Goal: Information Seeking & Learning: Find contact information

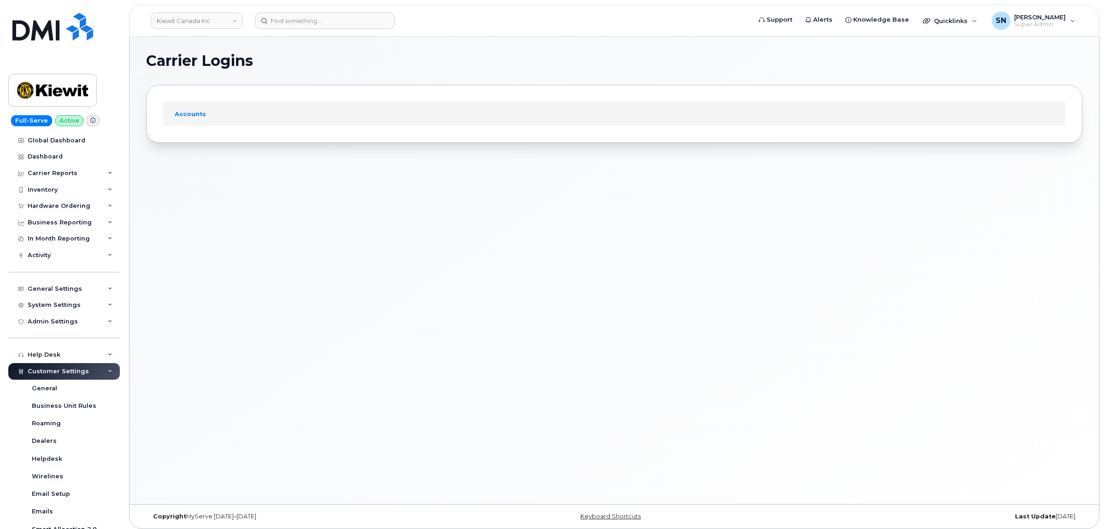
click at [171, 19] on link "Kiewit Canada Inc" at bounding box center [197, 20] width 92 height 17
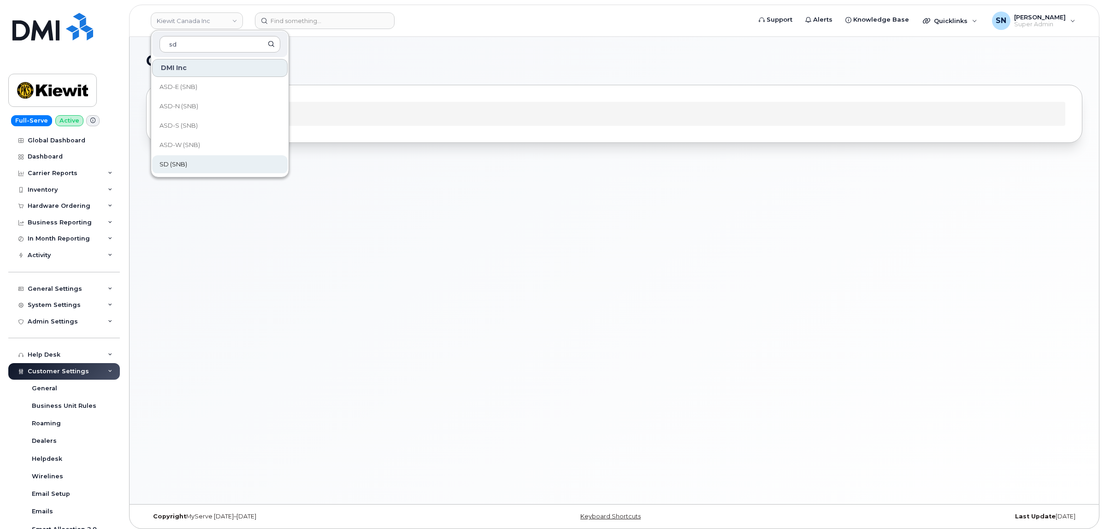
type input "sd"
click at [189, 162] on link "SD (SNB)" at bounding box center [219, 164] width 135 height 18
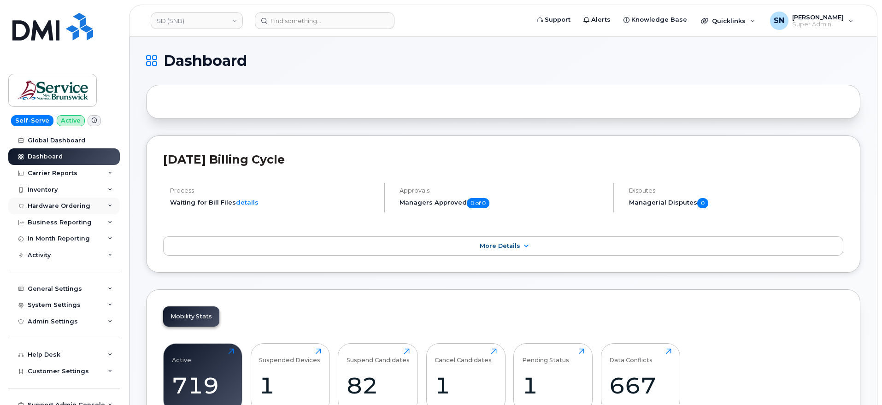
click at [59, 207] on div "Hardware Ordering" at bounding box center [59, 205] width 63 height 7
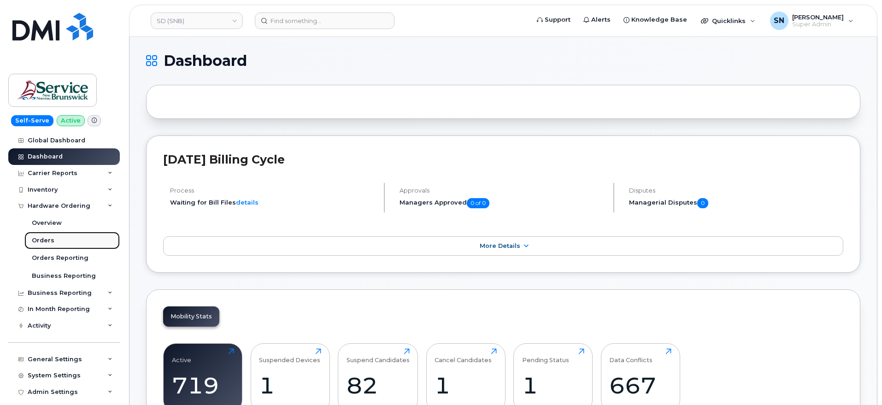
click at [52, 238] on div "Orders" at bounding box center [43, 240] width 23 height 8
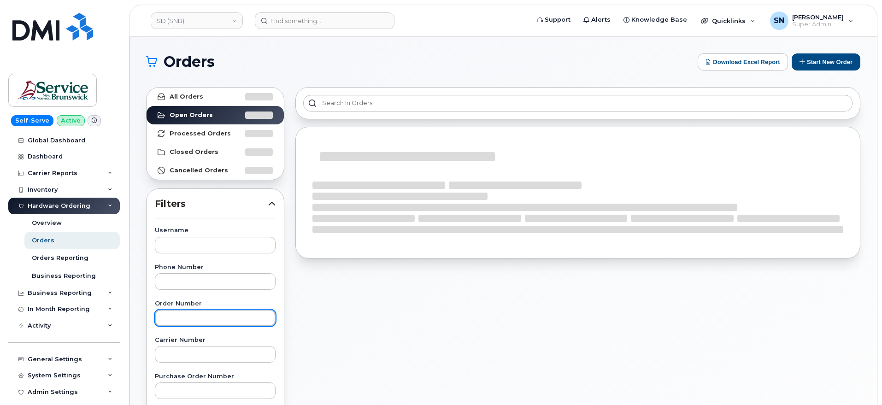
click at [200, 312] on input "text" at bounding box center [215, 318] width 121 height 17
paste input "296985"
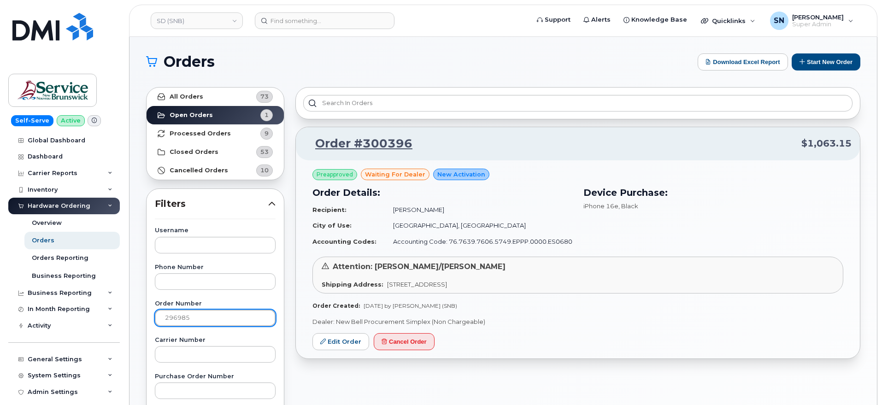
type input "296985"
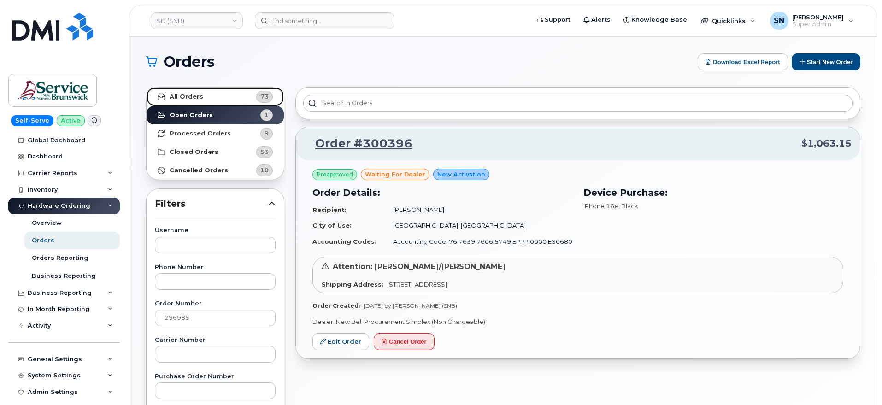
click at [215, 100] on link "All Orders 73" at bounding box center [215, 97] width 137 height 18
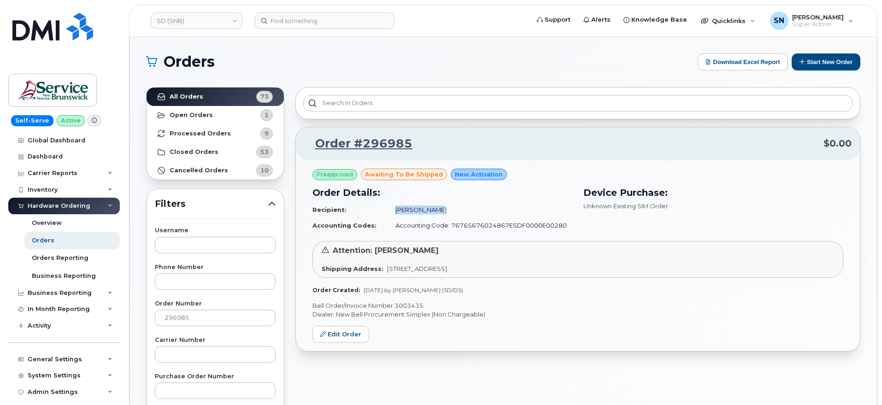
drag, startPoint x: 391, startPoint y: 211, endPoint x: 428, endPoint y: 213, distance: 36.9
click at [428, 213] on td "Lise Guitard" at bounding box center [479, 210] width 185 height 16
copy td "Lise Guitard"
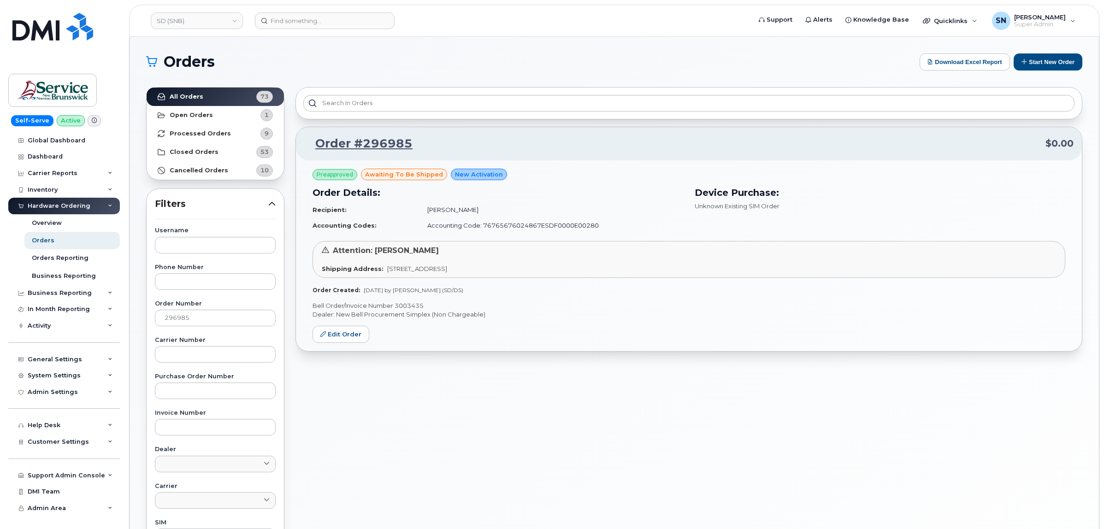
click at [455, 364] on div "Order #296985 $0.00 Preapproved awaiting to be shipped New Activation Order Det…" at bounding box center [689, 405] width 798 height 647
drag, startPoint x: 318, startPoint y: 35, endPoint x: 319, endPoint y: 24, distance: 11.1
click at [318, 34] on header "SD (SNB) Support Alerts Knowledge Base Quicklinks Suspend / Cancel Device Chang…" at bounding box center [614, 21] width 970 height 32
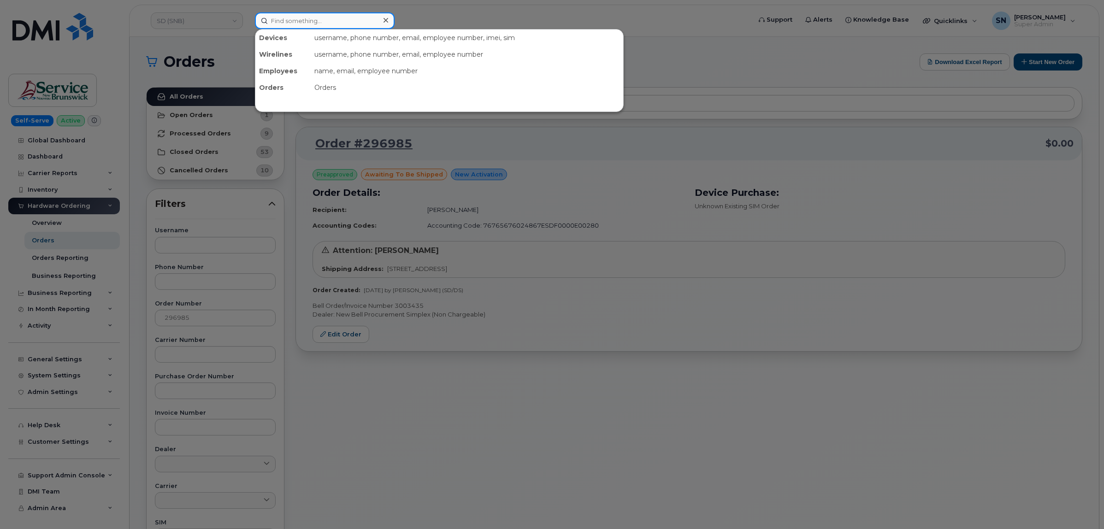
click at [319, 24] on input at bounding box center [325, 20] width 140 height 17
paste input "7802396331"
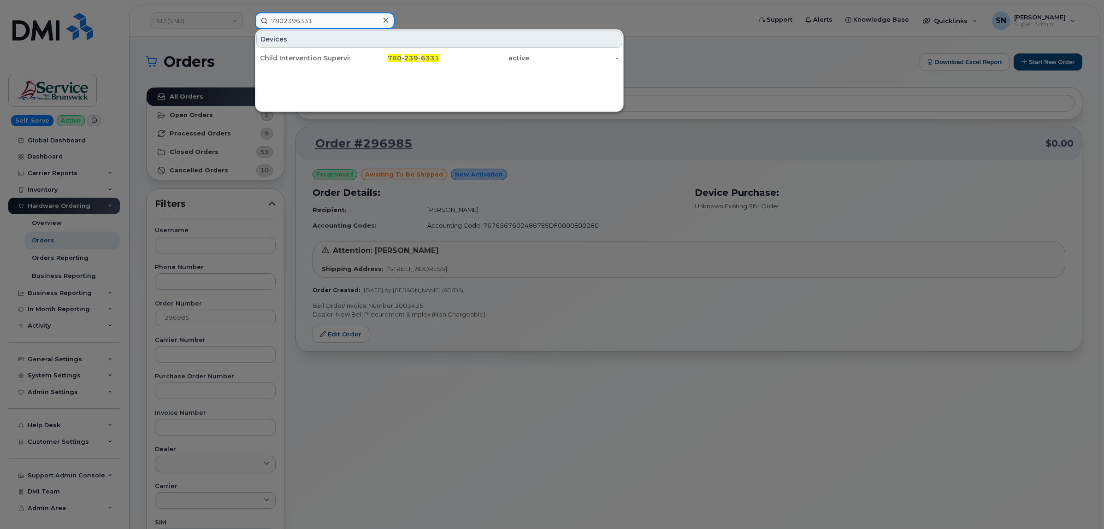
type input "7802396331"
click at [329, 60] on div "Child Intervention Supervisor" at bounding box center [305, 57] width 90 height 9
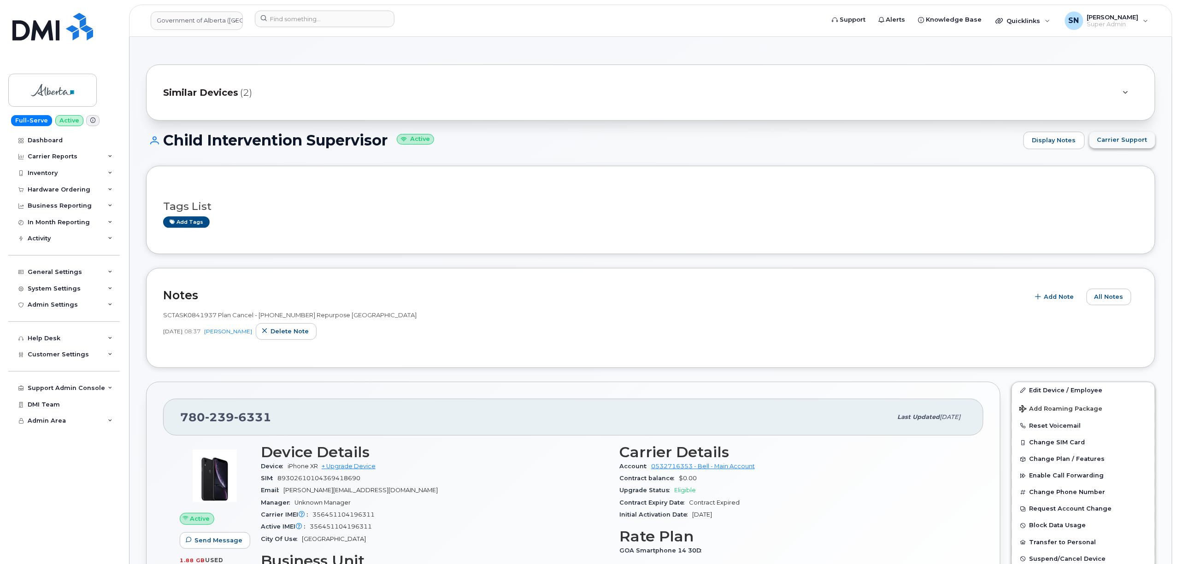
click at [1136, 140] on span "Carrier Support" at bounding box center [1122, 139] width 50 height 9
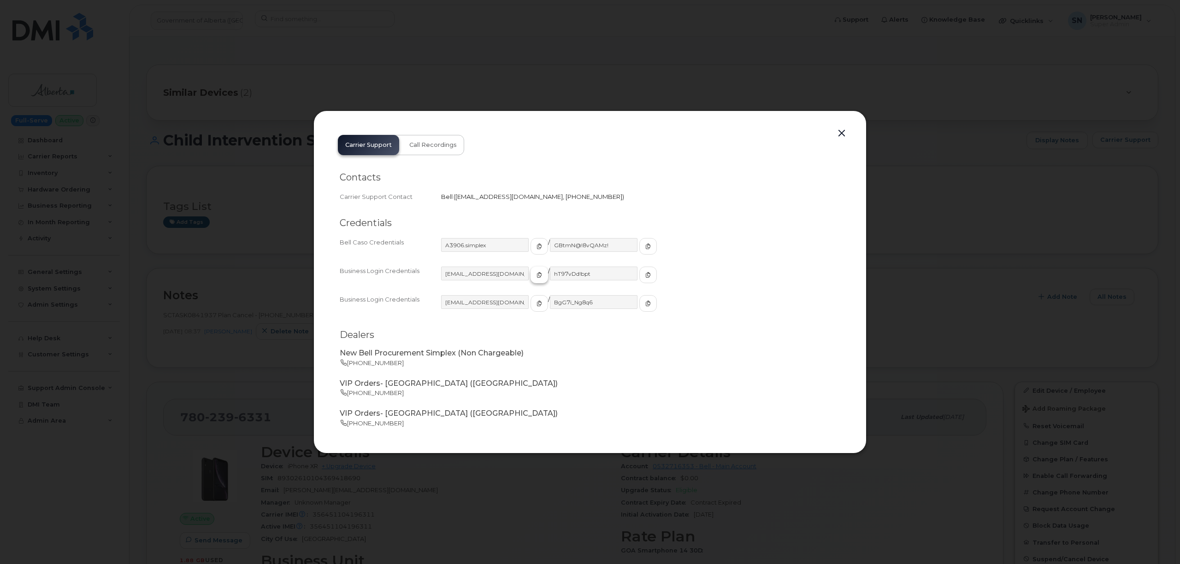
click at [530, 281] on button "button" at bounding box center [539, 275] width 18 height 17
click at [644, 271] on span "button" at bounding box center [648, 275] width 8 height 8
click at [844, 129] on button "button" at bounding box center [841, 133] width 14 height 13
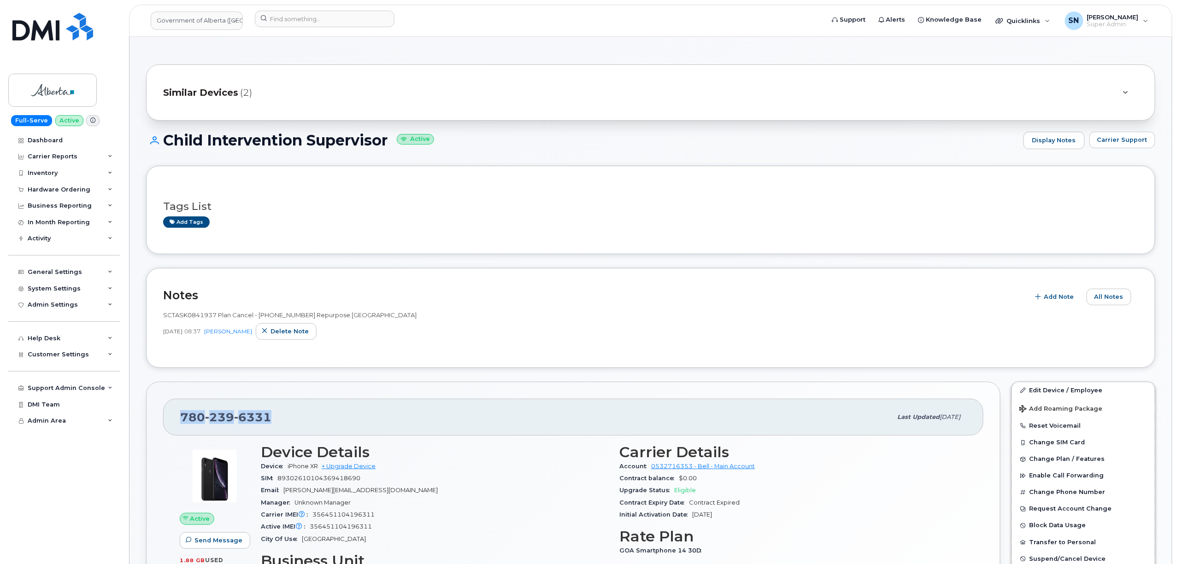
drag, startPoint x: 181, startPoint y: 417, endPoint x: 272, endPoint y: 418, distance: 90.8
click at [272, 418] on div "780 239 6331" at bounding box center [536, 417] width 712 height 19
copy span "780 239 6331"
click at [308, 11] on input at bounding box center [325, 19] width 140 height 17
paste input "4165299685"
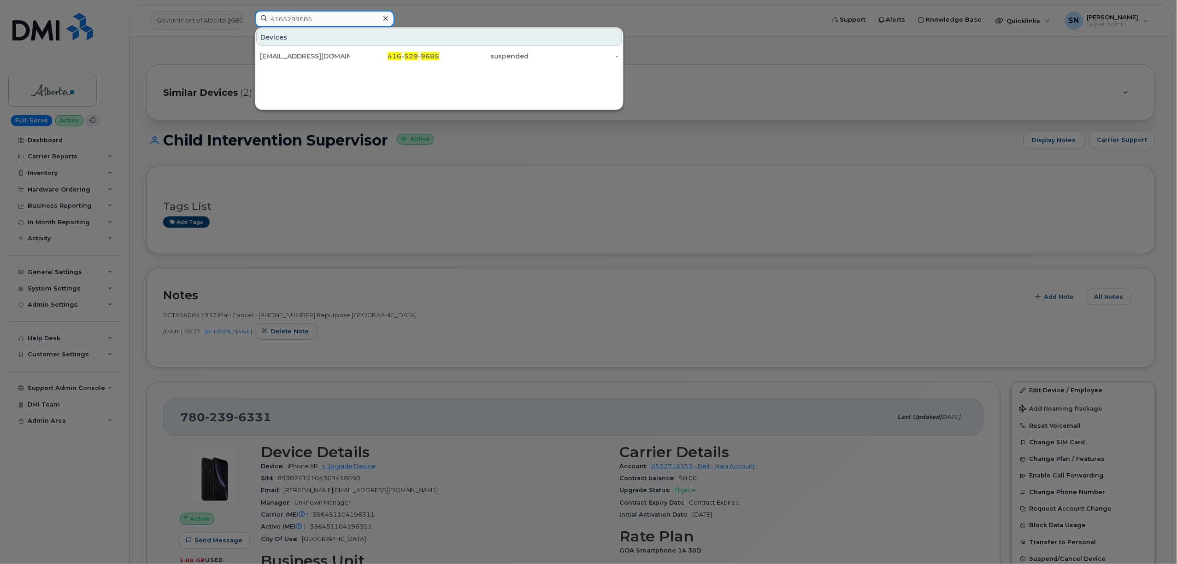
type input "4165299685"
click at [310, 56] on div "dhogan@pureindustrial.ca" at bounding box center [305, 56] width 90 height 9
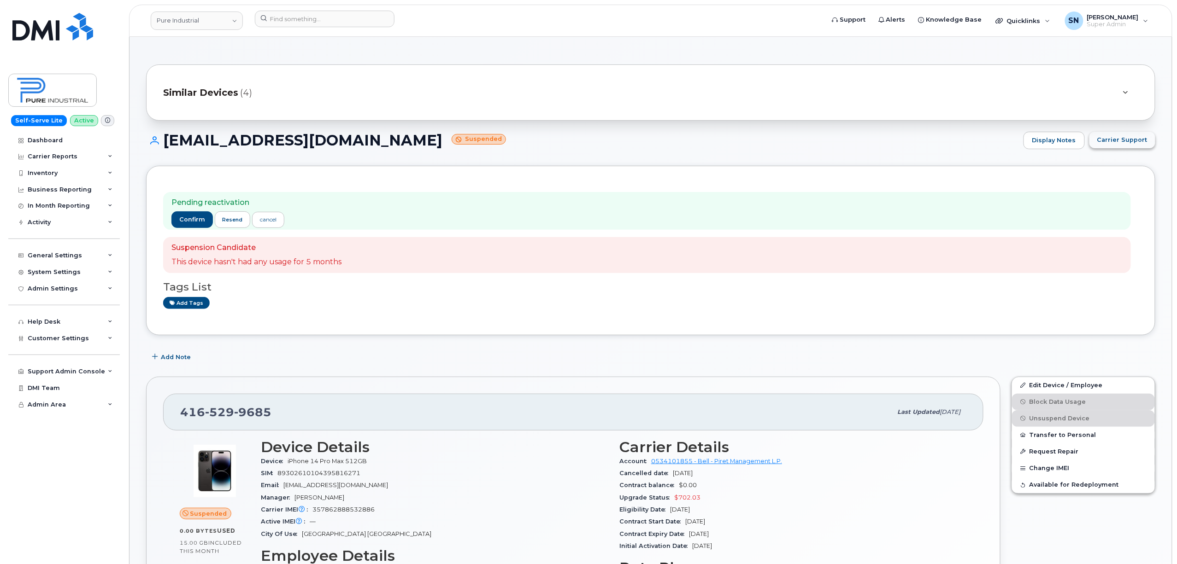
click at [1139, 144] on span "Carrier Support" at bounding box center [1122, 139] width 50 height 9
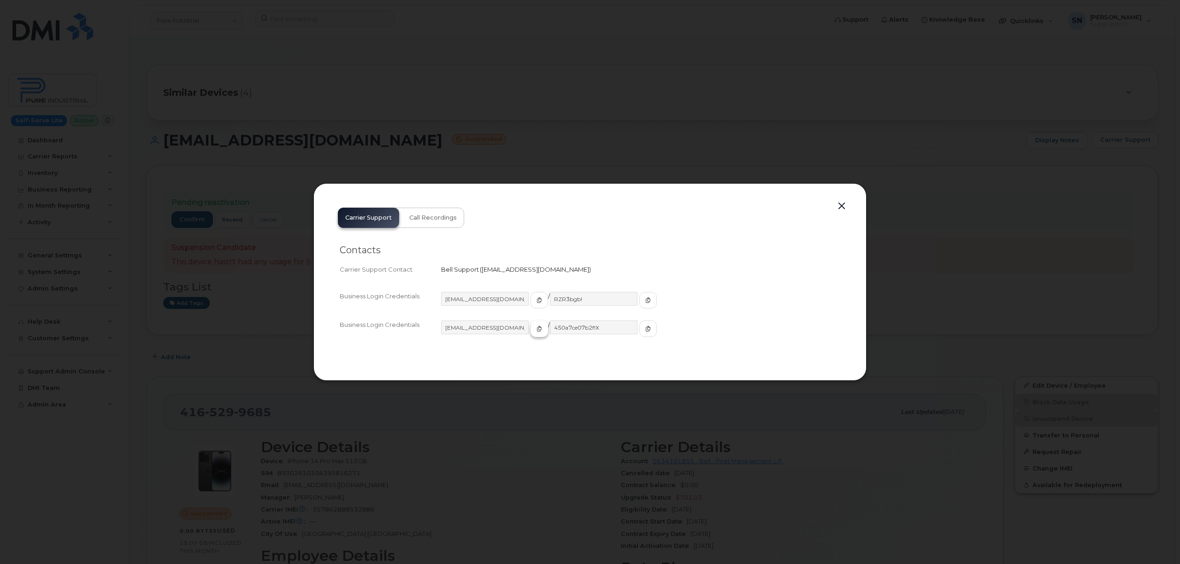
click at [535, 333] on span "button" at bounding box center [539, 329] width 8 height 8
click at [645, 327] on icon "button" at bounding box center [648, 329] width 6 height 6
drag, startPoint x: 844, startPoint y: 205, endPoint x: 822, endPoint y: 206, distance: 21.7
click at [844, 205] on button "button" at bounding box center [841, 206] width 14 height 13
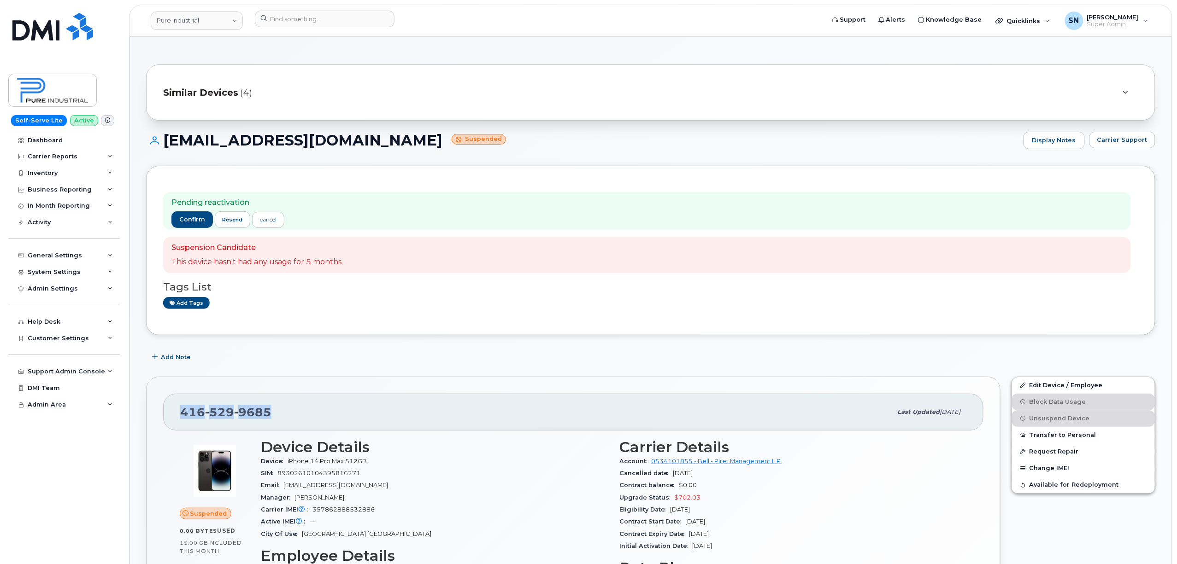
drag, startPoint x: 182, startPoint y: 411, endPoint x: 270, endPoint y: 414, distance: 88.5
click at [270, 414] on div "416 529 9685" at bounding box center [536, 412] width 712 height 19
copy span "416 529 9685"
click at [182, 224] on span "confirm" at bounding box center [192, 220] width 26 height 8
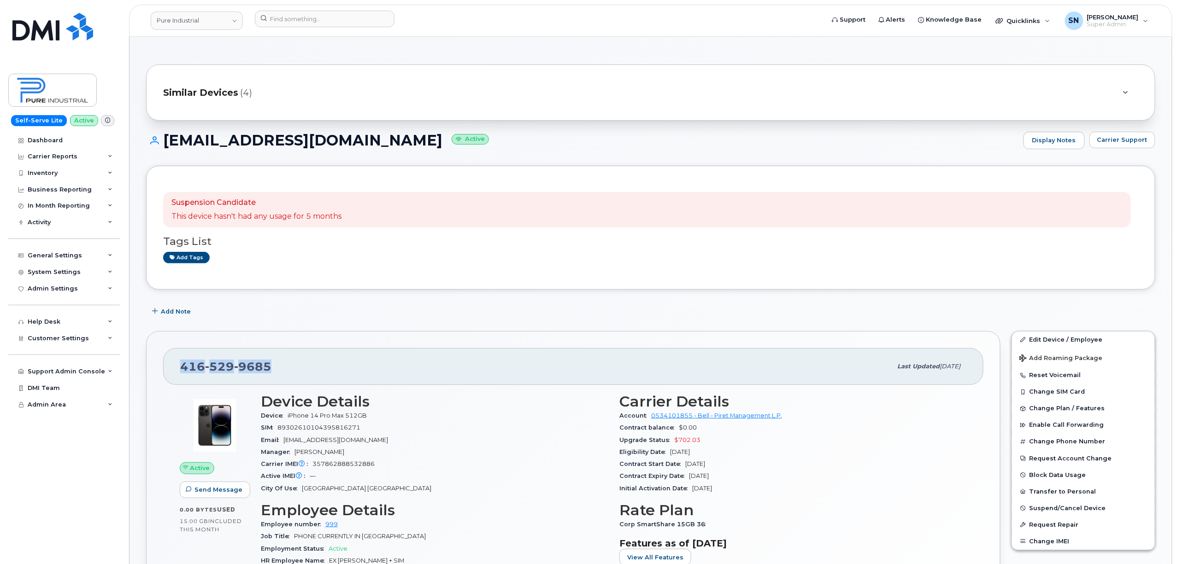
drag, startPoint x: 178, startPoint y: 369, endPoint x: 284, endPoint y: 370, distance: 106.4
click at [284, 370] on div "416 529 9685 Last updated Sep 10, 2025" at bounding box center [573, 366] width 820 height 37
copy span "[PHONE_NUMBER]"
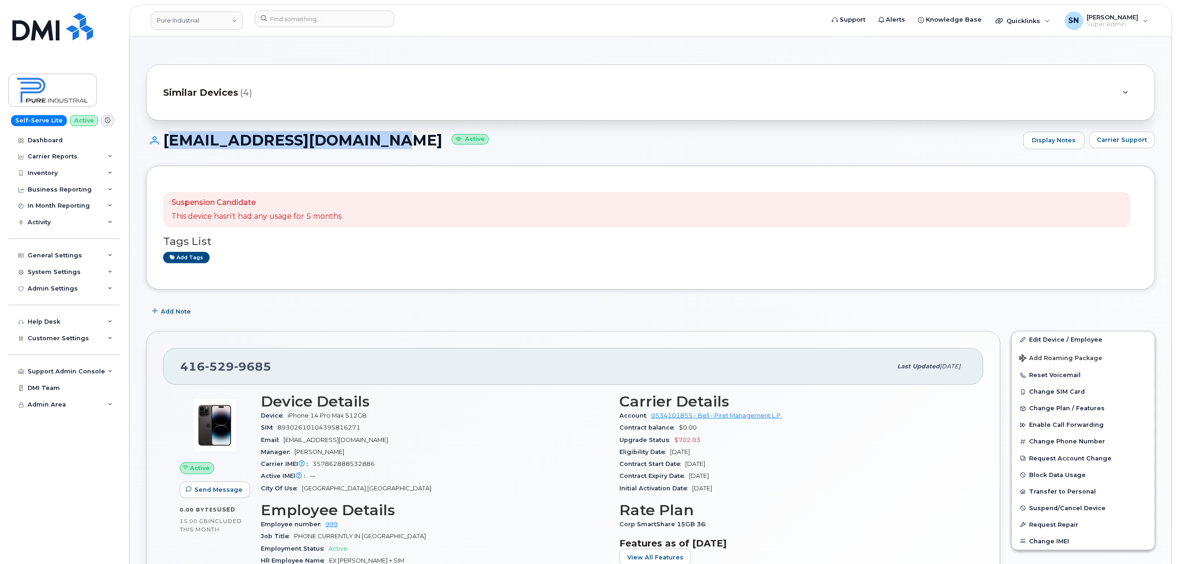
drag, startPoint x: 165, startPoint y: 145, endPoint x: 366, endPoint y: 149, distance: 200.9
click at [366, 149] on div "dhogan@pureindustrial.ca Active Display Notes Carrier Support" at bounding box center [650, 141] width 1009 height 18
copy h1 "[EMAIL_ADDRESS][DOMAIN_NAME]"
click at [229, 8] on header "Pure Industrial Support Alerts Knowledge Base Quicklinks Suspend / Cancel Devic…" at bounding box center [650, 21] width 1043 height 32
click at [229, 15] on link "Pure Industrial" at bounding box center [197, 21] width 92 height 18
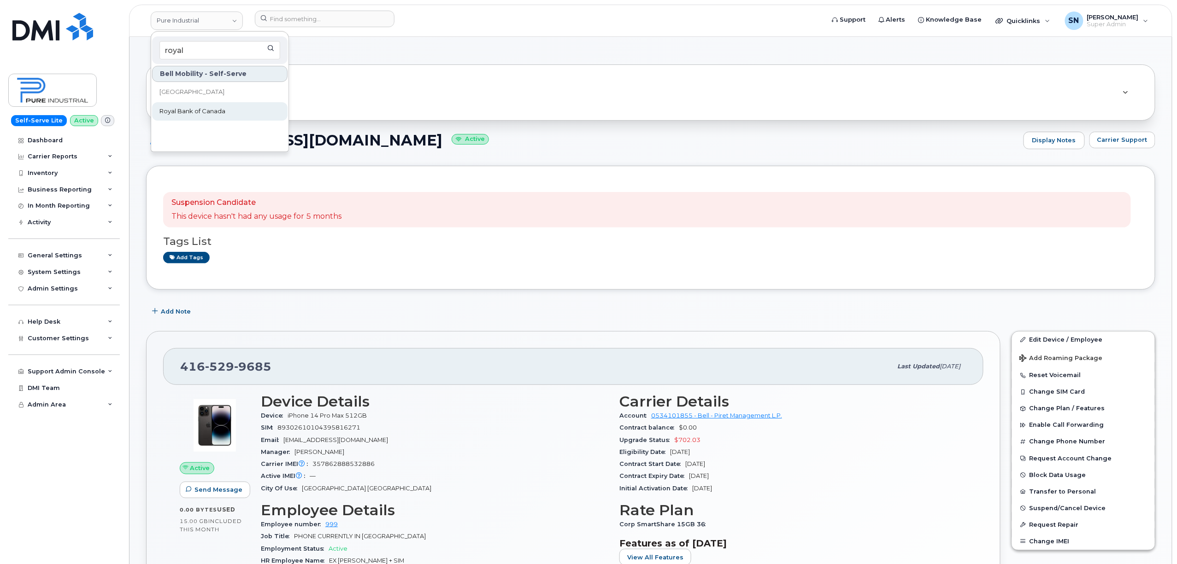
type input "royal"
click at [246, 108] on link "Royal Bank of Canada" at bounding box center [219, 111] width 135 height 18
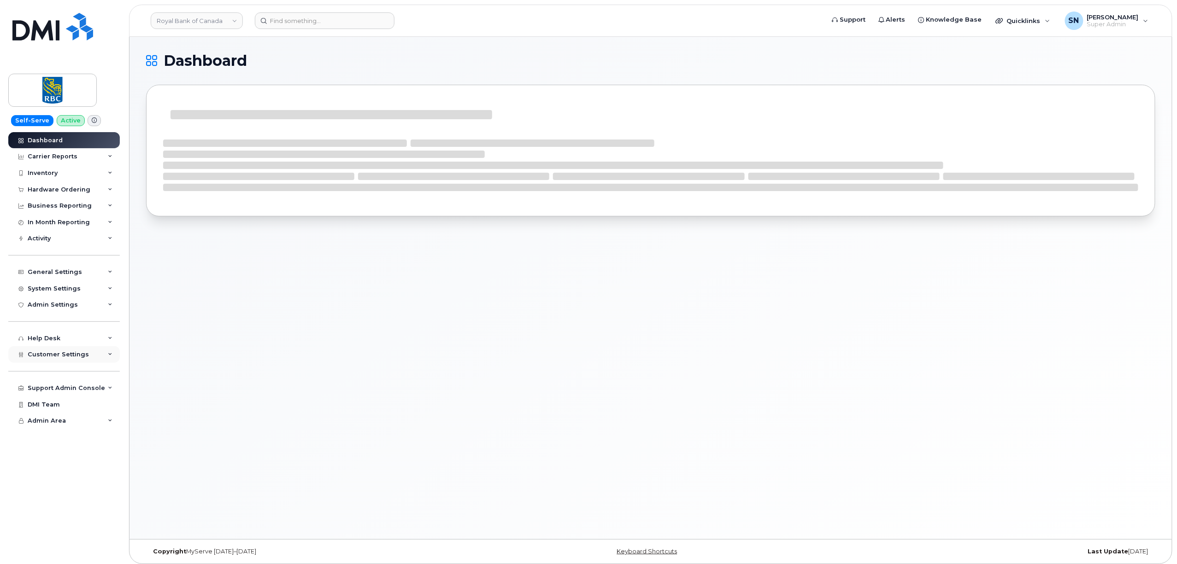
click at [61, 359] on div "Customer Settings" at bounding box center [64, 354] width 112 height 17
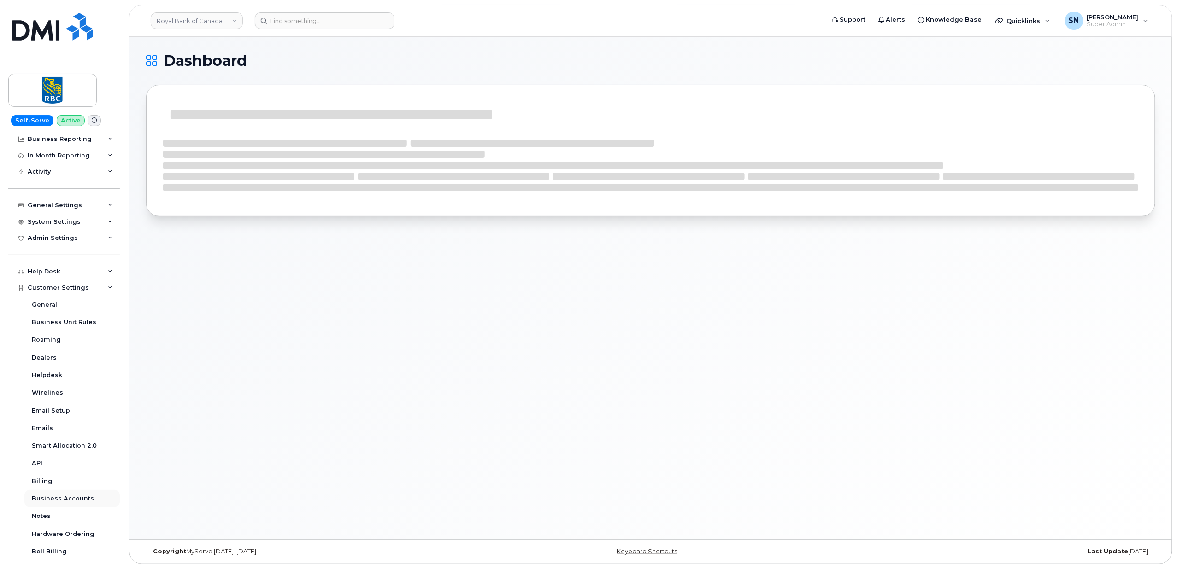
scroll to position [123, 0]
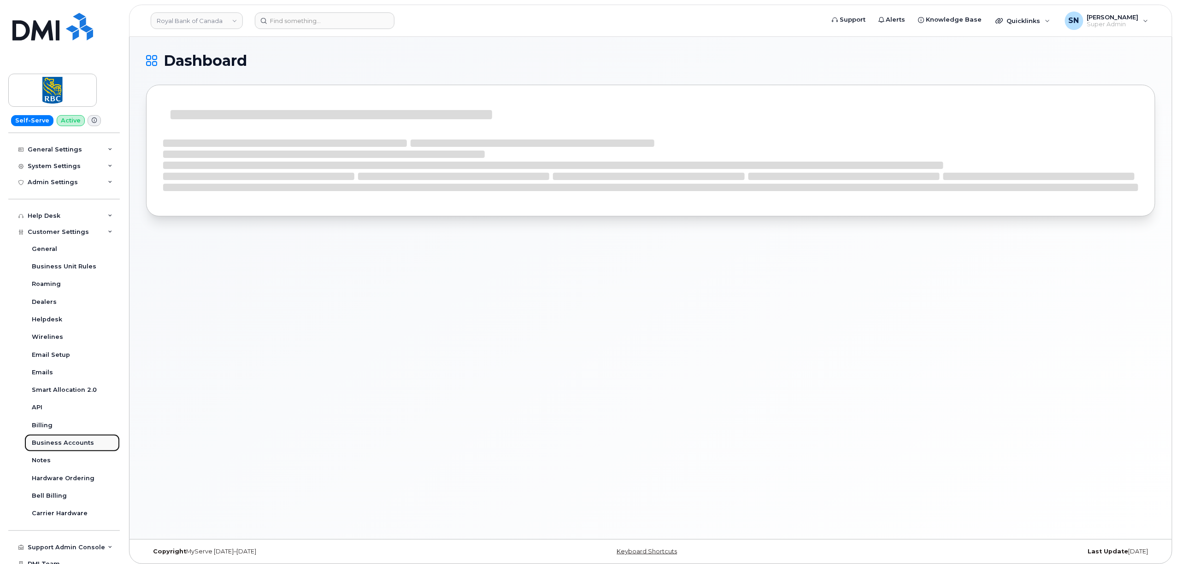
click at [80, 445] on div "Business Accounts" at bounding box center [63, 443] width 62 height 8
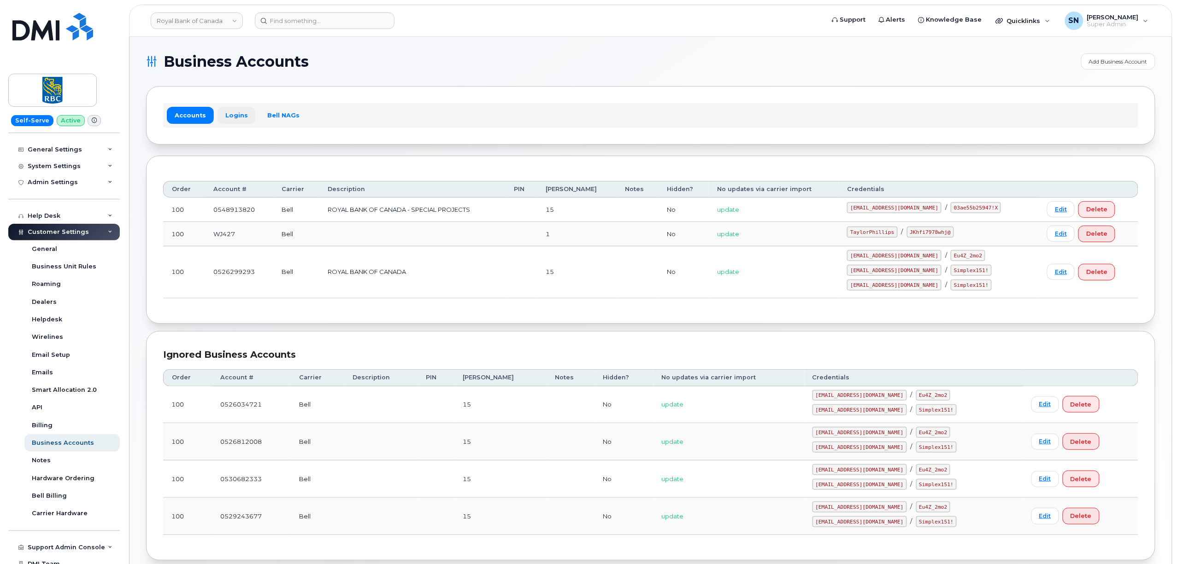
click at [234, 118] on link "Logins" at bounding box center [236, 115] width 38 height 17
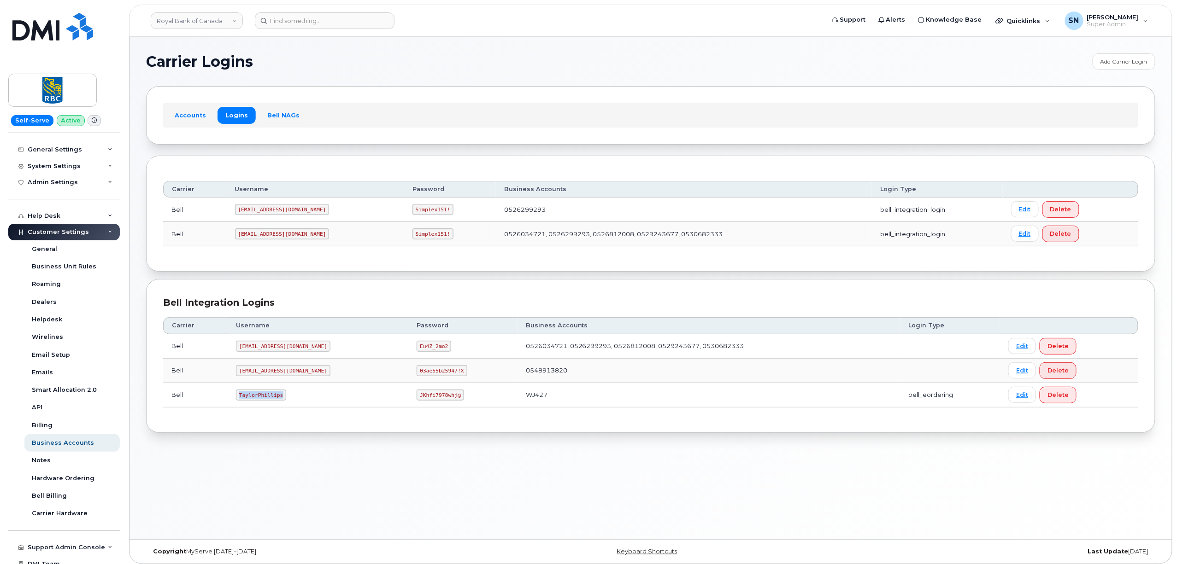
drag, startPoint x: 238, startPoint y: 400, endPoint x: 281, endPoint y: 399, distance: 42.9
click at [281, 399] on code "TaylorPhillips" at bounding box center [261, 395] width 50 height 11
copy code "TaylorPhillips"
drag, startPoint x: 396, startPoint y: 395, endPoint x: 425, endPoint y: 400, distance: 28.9
click at [425, 400] on code "JKhfi7978whj@" at bounding box center [440, 395] width 47 height 11
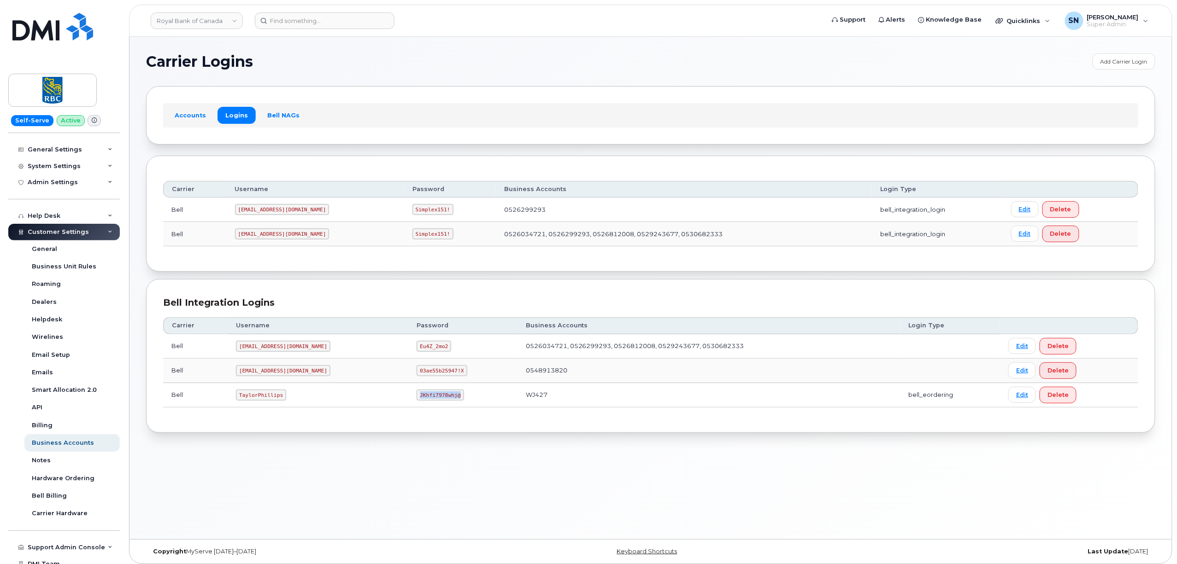
copy code "JKhfi7978whj@"
click at [343, 17] on input at bounding box center [325, 20] width 140 height 17
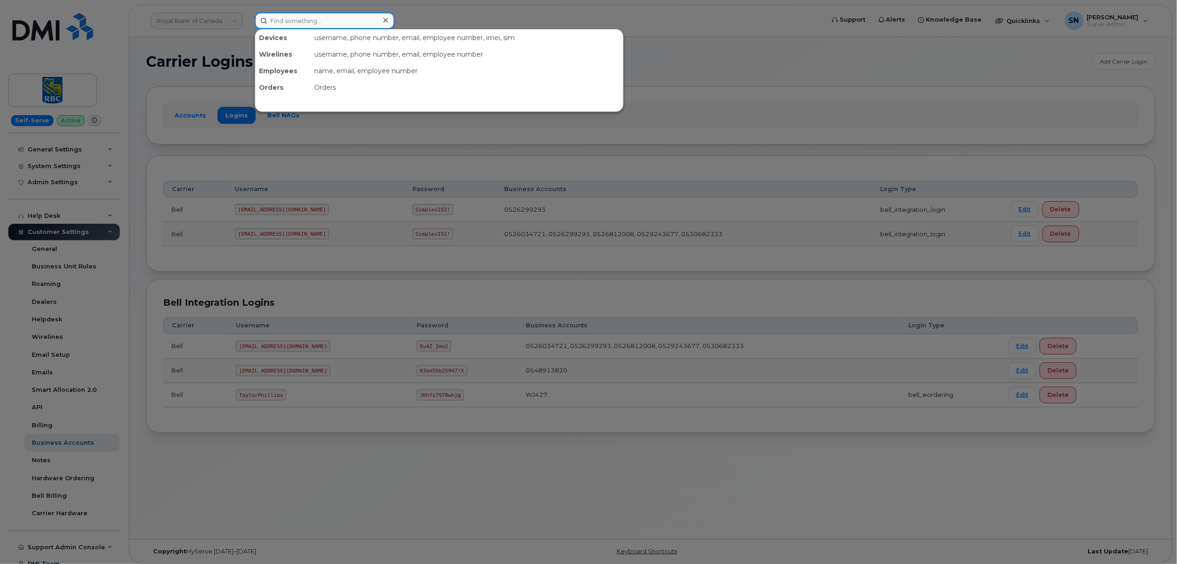
paste input "7805208624"
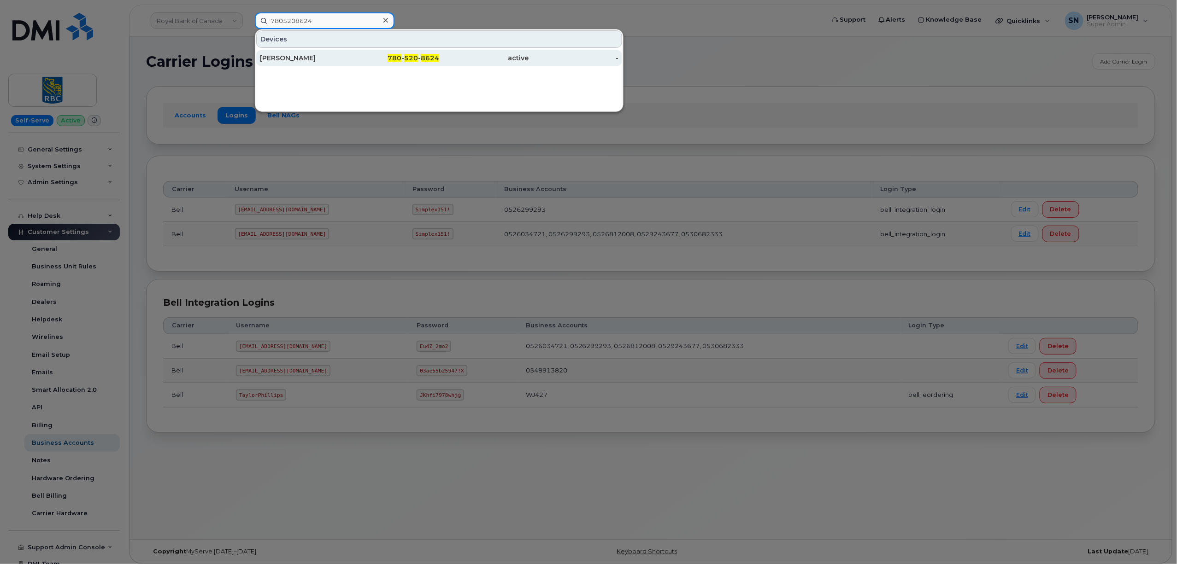
type input "7805208624"
click at [342, 61] on div "Melissa Young" at bounding box center [305, 57] width 90 height 9
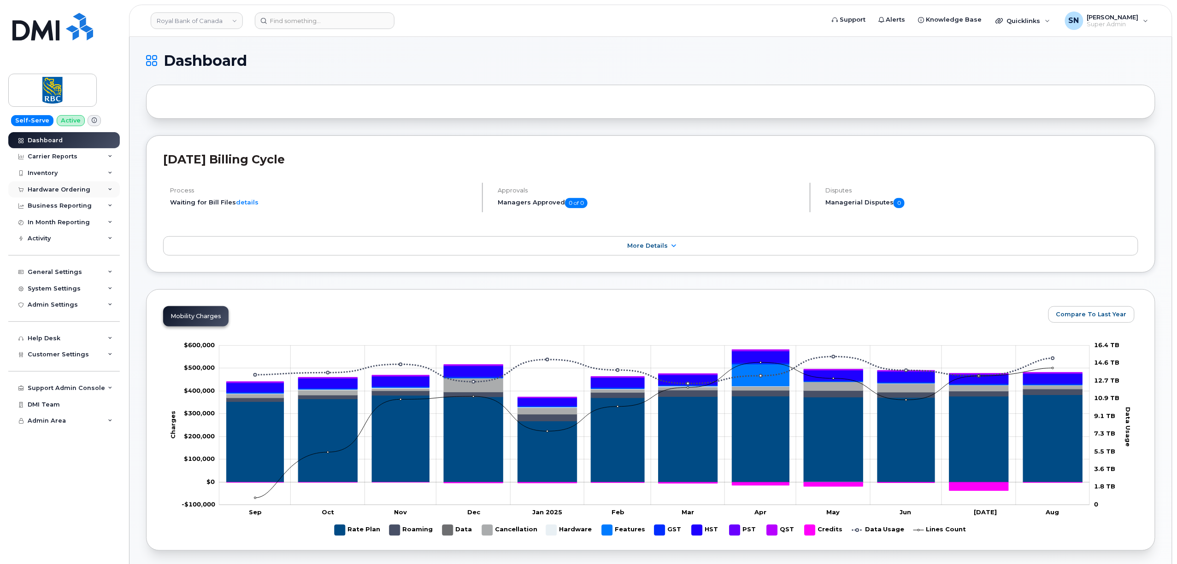
click at [77, 192] on div "Hardware Ordering" at bounding box center [59, 189] width 63 height 7
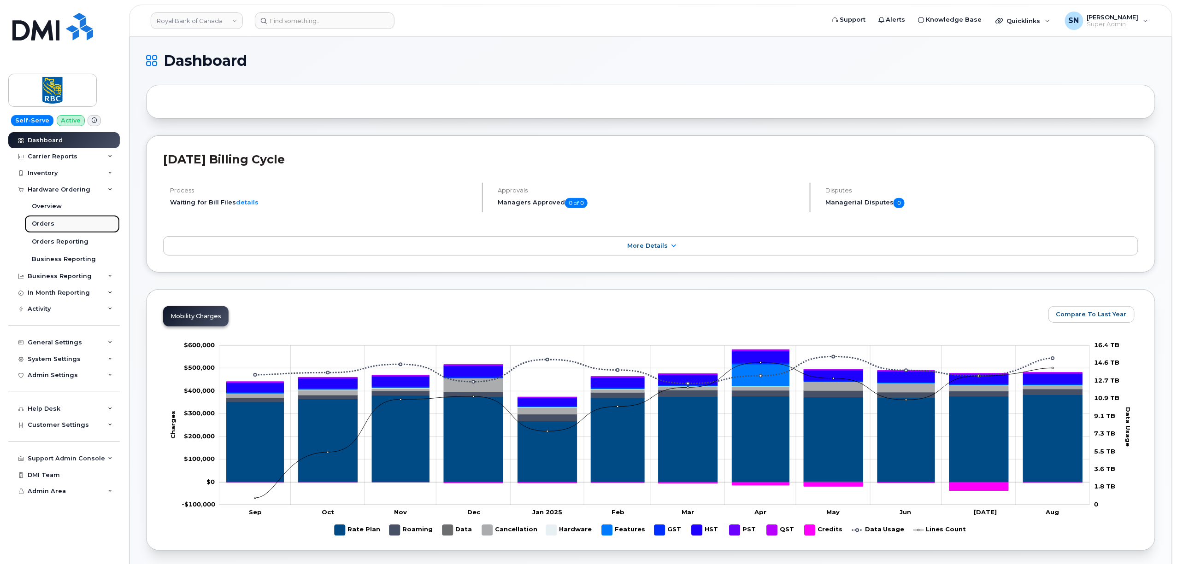
click at [67, 218] on link "Orders" at bounding box center [71, 224] width 95 height 18
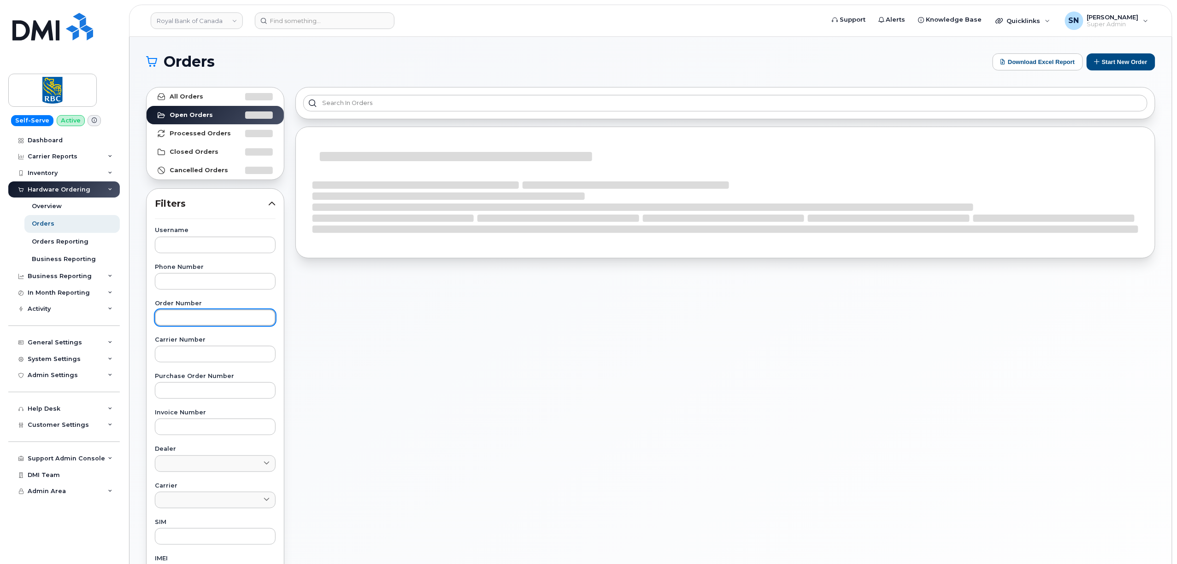
click at [220, 314] on input "text" at bounding box center [215, 318] width 121 height 17
paste input "300408"
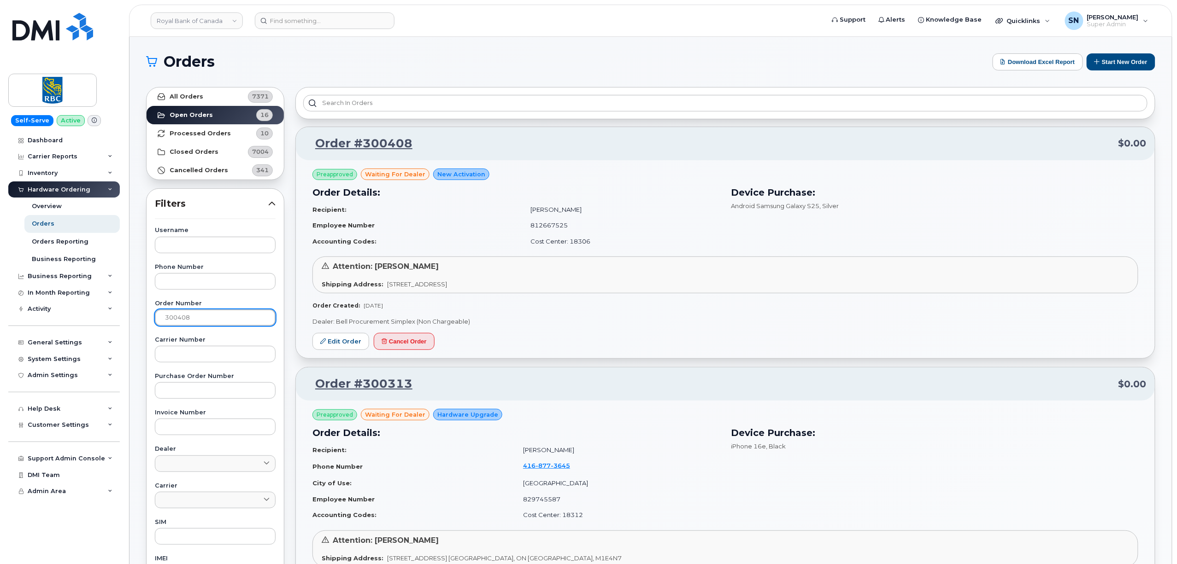
type input "300408"
click at [216, 90] on link "All Orders 7371" at bounding box center [215, 97] width 137 height 18
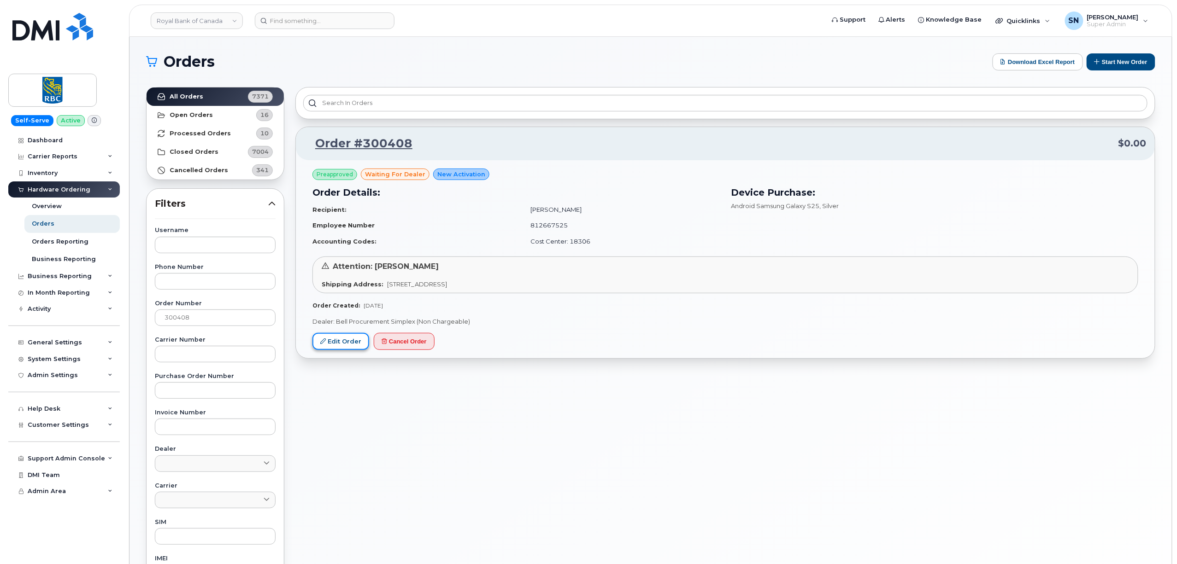
click at [349, 340] on link "Edit Order" at bounding box center [340, 341] width 57 height 17
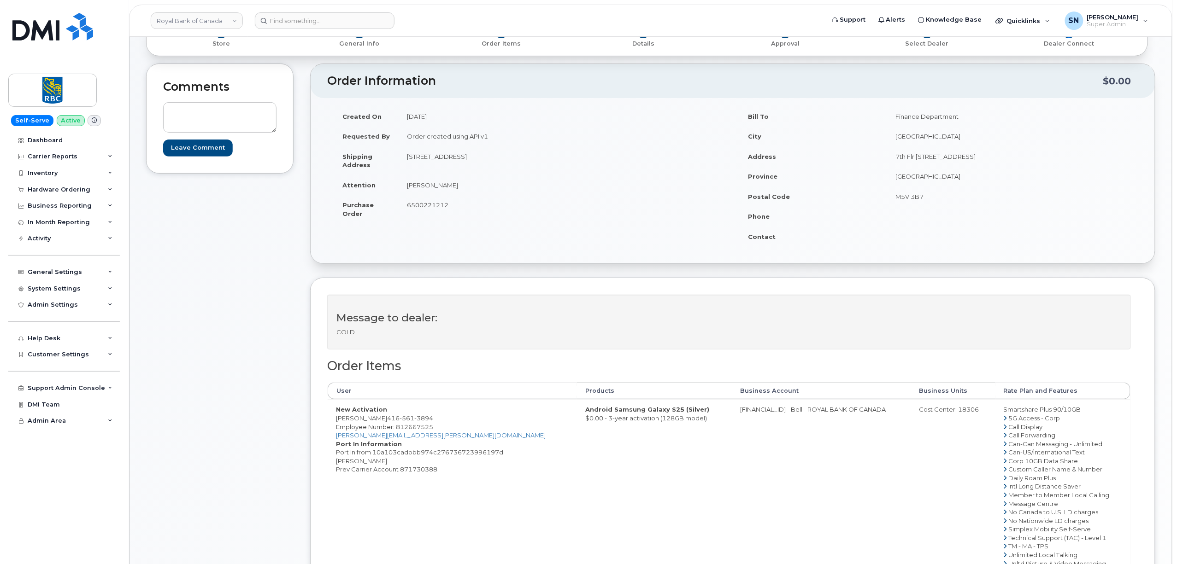
scroll to position [123, 0]
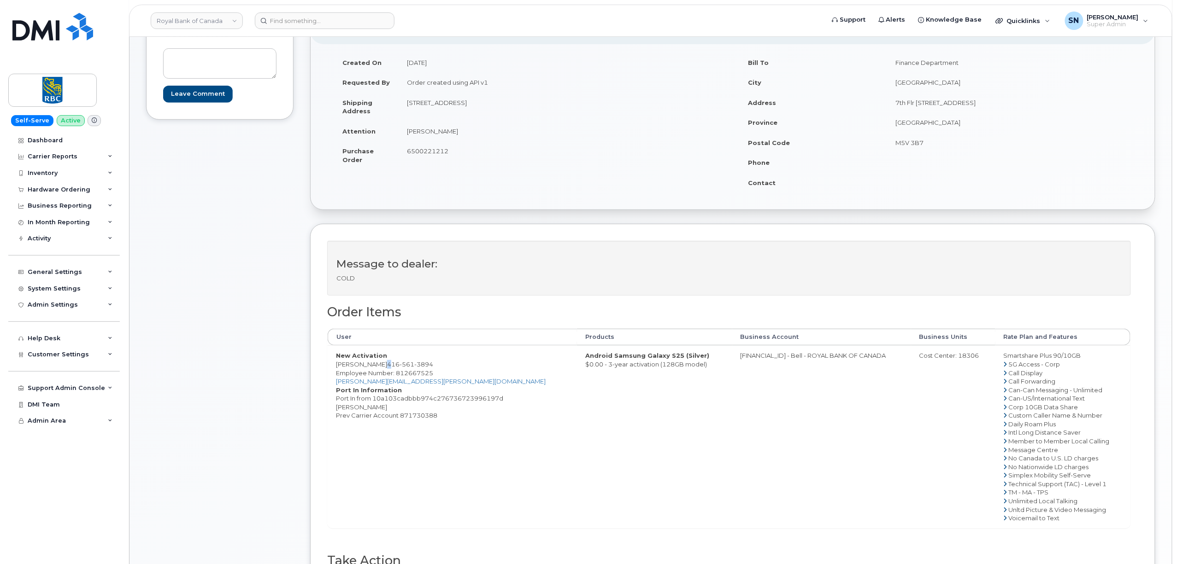
click at [387, 366] on span "416 561 3894" at bounding box center [410, 364] width 46 height 7
click at [251, 377] on div "Comments Leave Comment" at bounding box center [219, 324] width 147 height 628
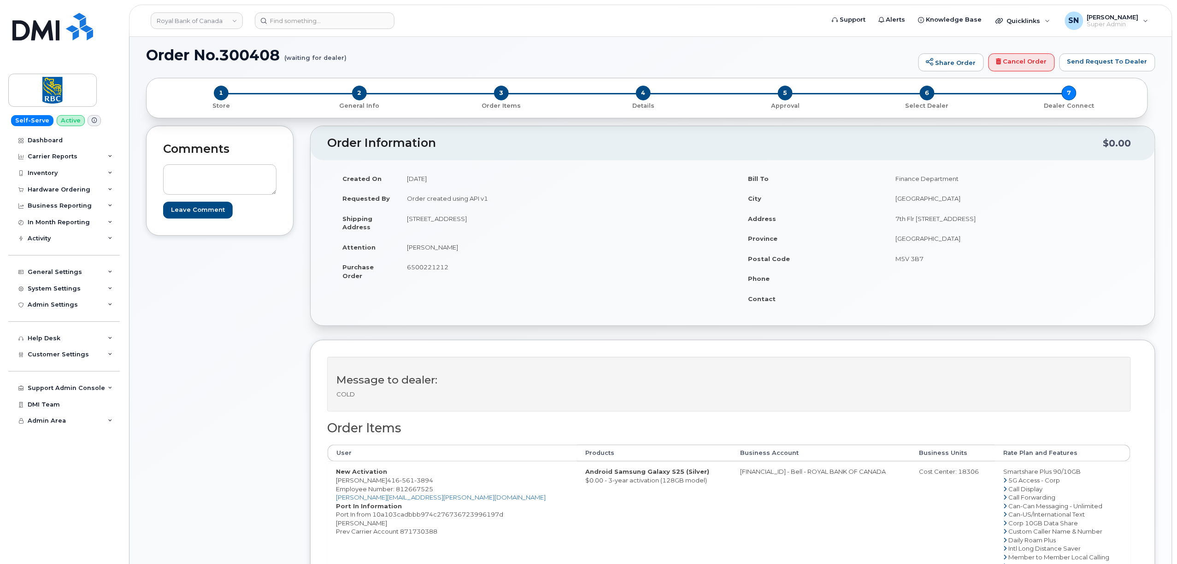
scroll to position [0, 0]
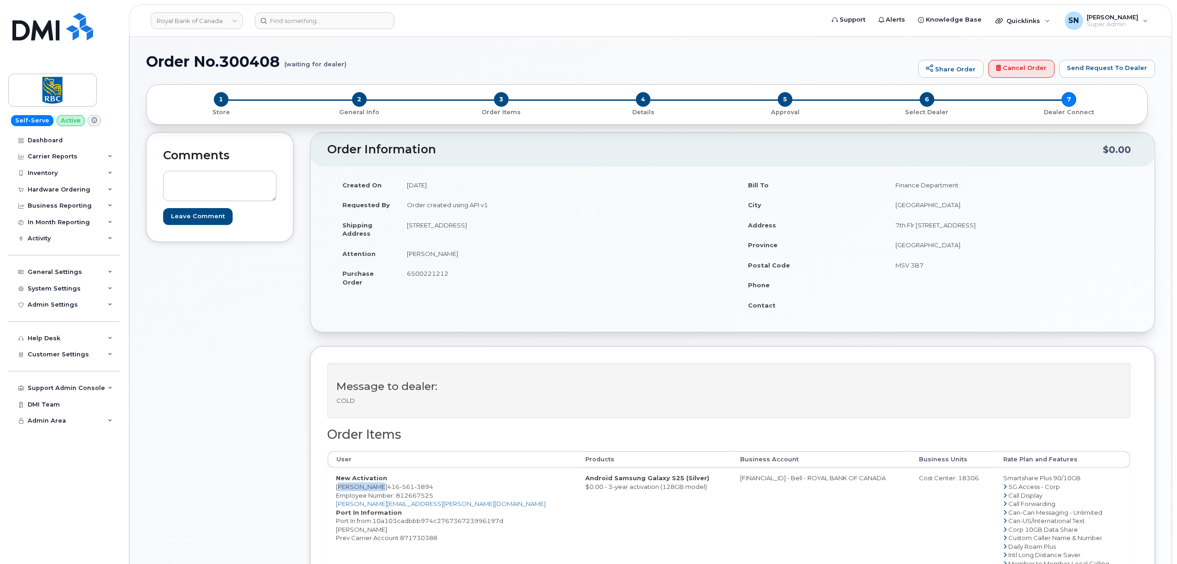
drag, startPoint x: 341, startPoint y: 488, endPoint x: 371, endPoint y: 489, distance: 29.5
click at [371, 489] on td "New Activation [PERSON_NAME] [PHONE_NUMBER] Employee Number: 812667525 [PERSON_…" at bounding box center [452, 559] width 249 height 182
copy td "[PERSON_NAME]"
click at [338, 487] on td "New Activation [PERSON_NAME] [PHONE_NUMBER] Employee Number: 812667525 [PERSON_…" at bounding box center [452, 559] width 249 height 182
drag, startPoint x: 336, startPoint y: 487, endPoint x: 358, endPoint y: 488, distance: 22.2
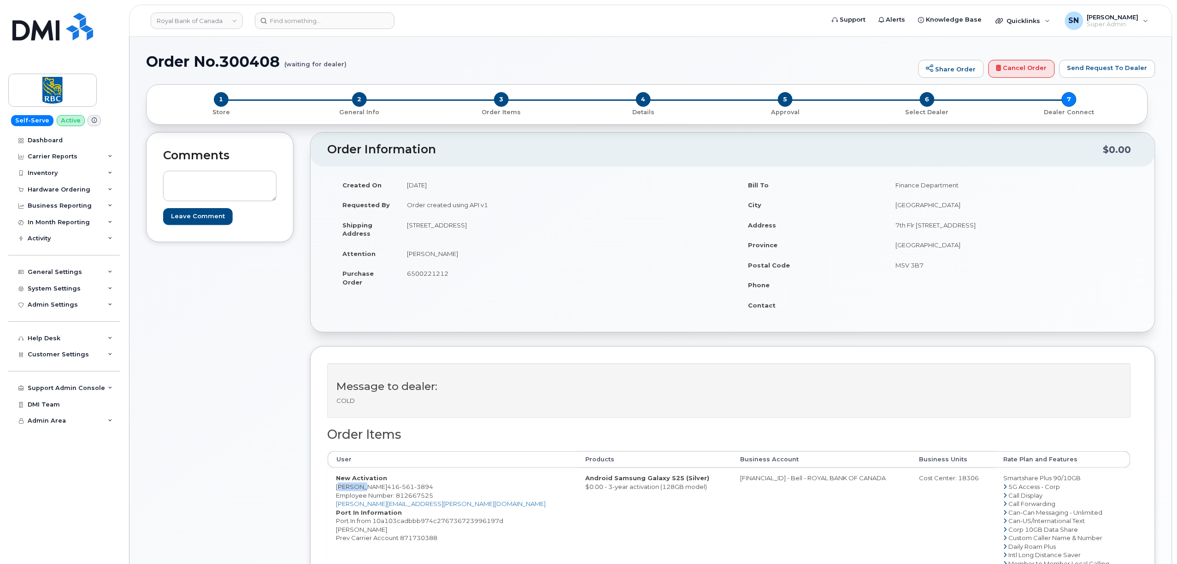
click at [358, 488] on td "New Activation [PERSON_NAME] [PHONE_NUMBER] Employee Number: 812667525 [PERSON_…" at bounding box center [452, 559] width 249 height 182
copy td "[PERSON_NAME]"
click at [367, 489] on td "New Activation [PERSON_NAME] [PHONE_NUMBER] Employee Number: 812667525 [PERSON_…" at bounding box center [452, 559] width 249 height 182
click at [367, 489] on td "New Activation Cynthia Lau 416 561 3894 Employee Number: 812667525 cynthia.lau@…" at bounding box center [452, 559] width 249 height 182
copy td "Lau"
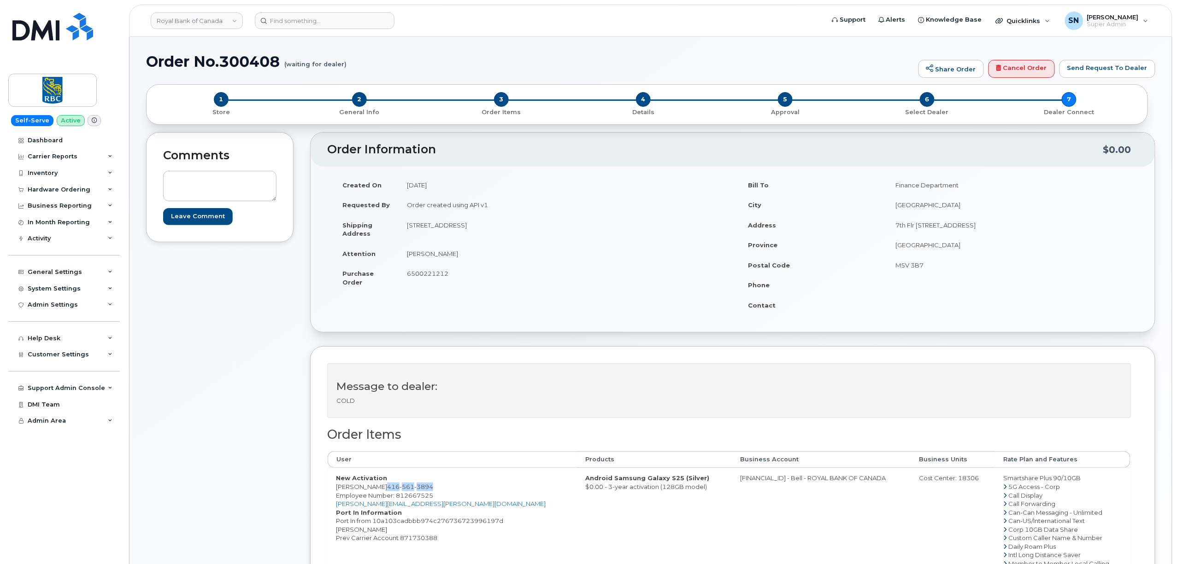
drag, startPoint x: 375, startPoint y: 487, endPoint x: 430, endPoint y: 486, distance: 54.9
click at [430, 486] on td "New Activation Cynthia Lau 416 561 3894 Employee Number: 812667525 cynthia.lau@…" at bounding box center [452, 559] width 249 height 182
copy span "416 561 3894"
click at [415, 497] on span "Employee Number: 812667525" at bounding box center [384, 495] width 97 height 7
click at [417, 497] on span "Employee Number: 812667525" at bounding box center [384, 495] width 97 height 7
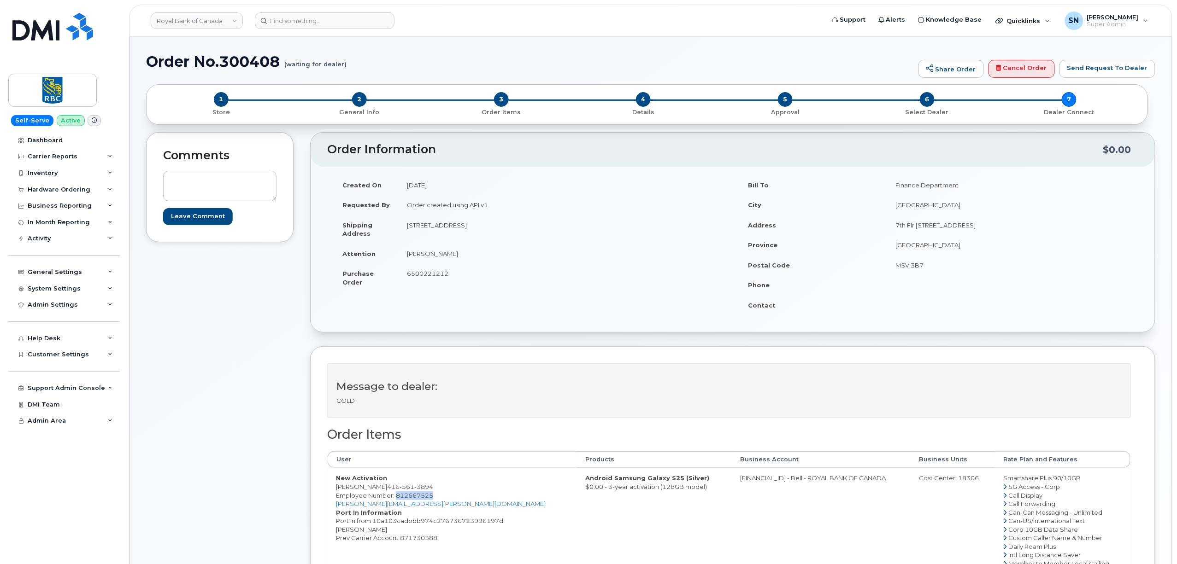
copy span "812667525"
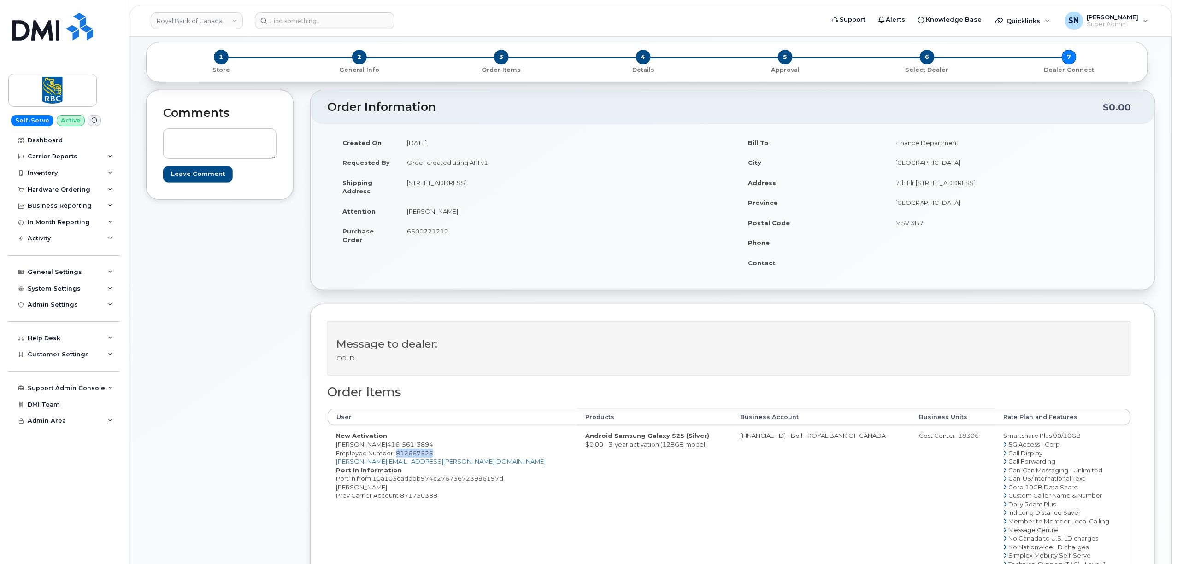
scroll to position [61, 0]
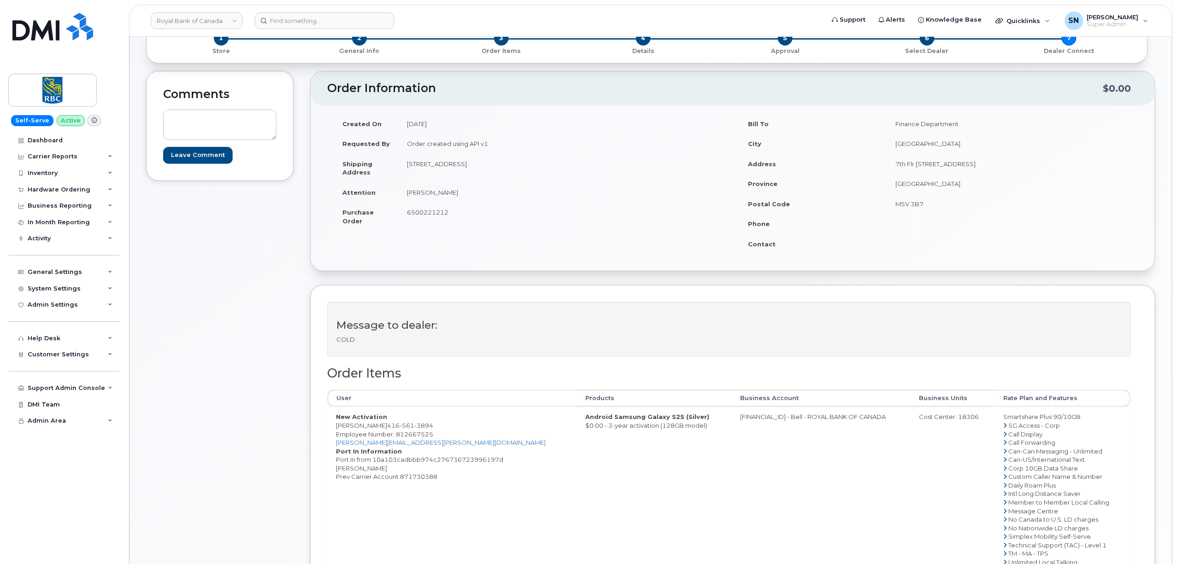
click at [423, 480] on dd "Port In from 10a103cadbbb974c276736723996197d Cynthia Lau Prev Carrier Account …" at bounding box center [452, 469] width 233 height 26
copy dd "871730388"
drag, startPoint x: 411, startPoint y: 166, endPoint x: 487, endPoint y: 172, distance: 76.3
click at [487, 172] on td "75 Canterbury Place 2703 Toronto, ON Canada, M2N0L2" at bounding box center [562, 168] width 327 height 29
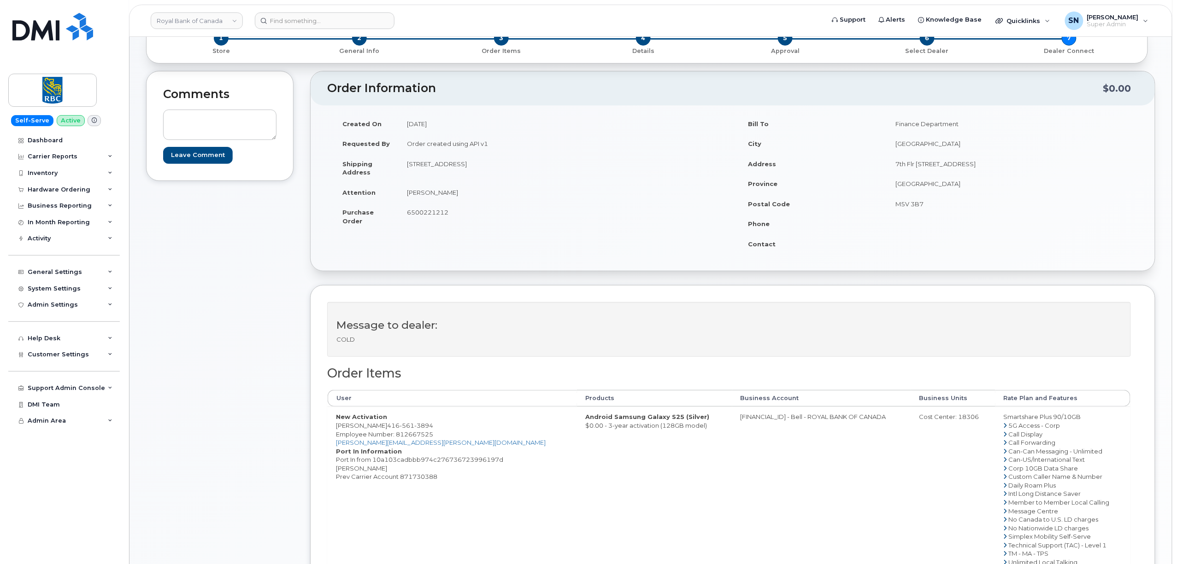
copy td "75 Canterbury Place 2703"
drag, startPoint x: 553, startPoint y: 163, endPoint x: 578, endPoint y: 164, distance: 24.9
click at [578, 164] on td "75 Canterbury Place 2703 Toronto, ON Canada, M2N0L2" at bounding box center [562, 168] width 327 height 29
copy td "M2N0L2"
drag, startPoint x: 408, startPoint y: 192, endPoint x: 448, endPoint y: 193, distance: 40.1
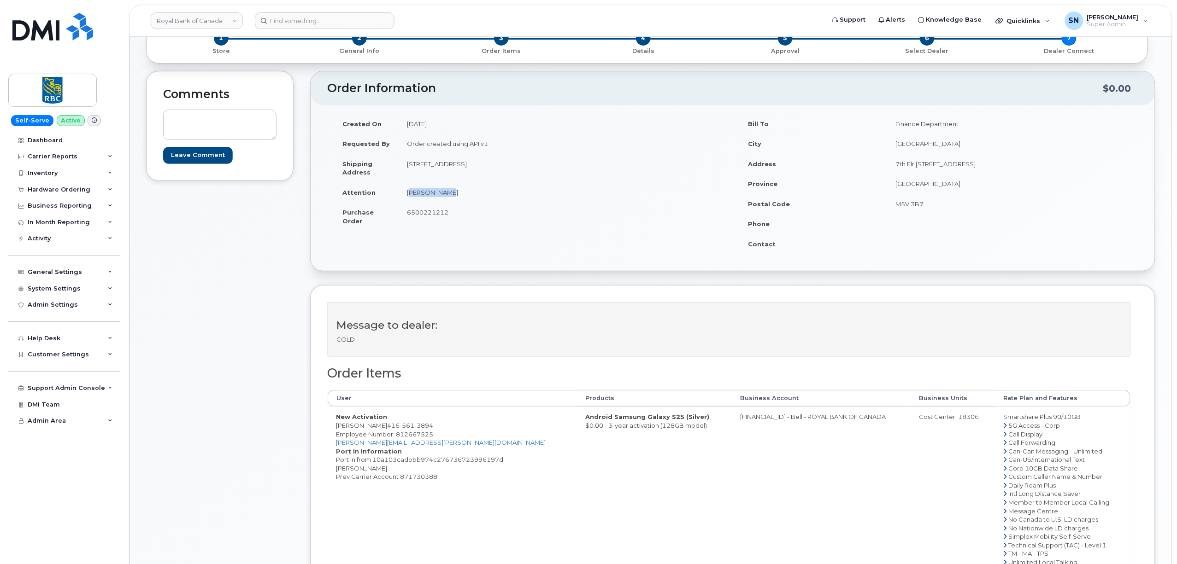
click at [448, 193] on td "Cynthia Lau" at bounding box center [562, 192] width 327 height 20
copy td "Cynthia Lau"
drag, startPoint x: 421, startPoint y: 429, endPoint x: 375, endPoint y: 426, distance: 46.6
click at [375, 426] on td "New Activation Cynthia Lau 416 561 3894 Employee Number: 812667525 cynthia.lau@…" at bounding box center [452, 498] width 249 height 182
copy span "416 561 3894"
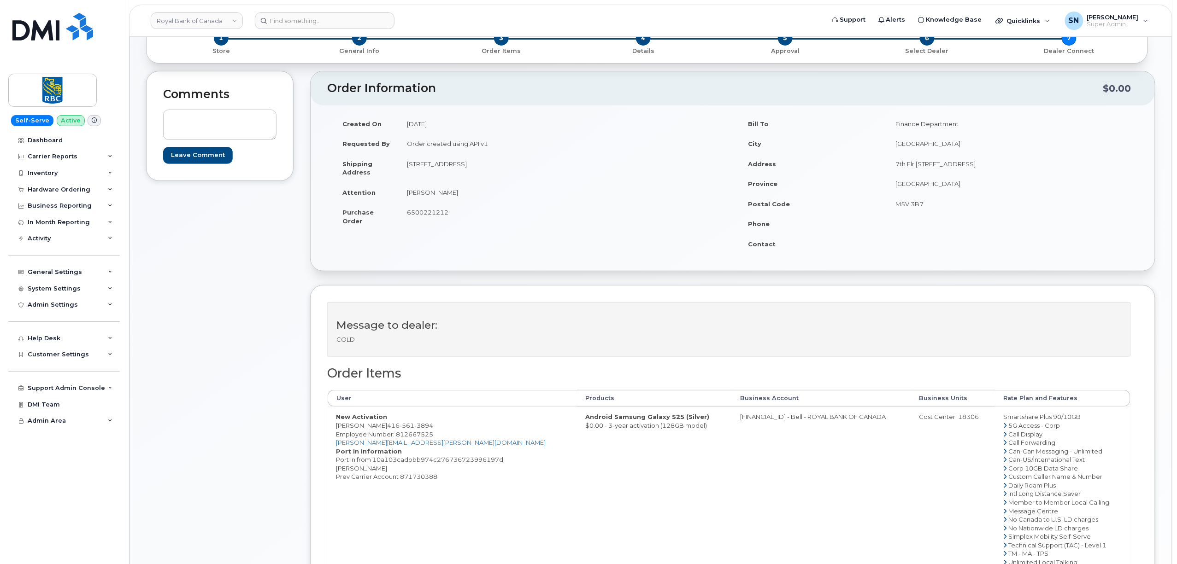
click at [297, 423] on div "Comments Leave Comment Order Information $0.00 Created On September 10, 2025 Re…" at bounding box center [650, 385] width 1009 height 628
drag, startPoint x: 337, startPoint y: 426, endPoint x: 419, endPoint y: 427, distance: 81.6
click at [419, 427] on td "New Activation Cynthia Lau 416 561 3894 Employee Number: 812667525 cynthia.lau@…" at bounding box center [452, 498] width 249 height 182
drag, startPoint x: 721, startPoint y: 419, endPoint x: 758, endPoint y: 426, distance: 37.9
click at [758, 426] on td "0526299293 - Bell - ROYAL BANK OF CANADA" at bounding box center [821, 498] width 179 height 182
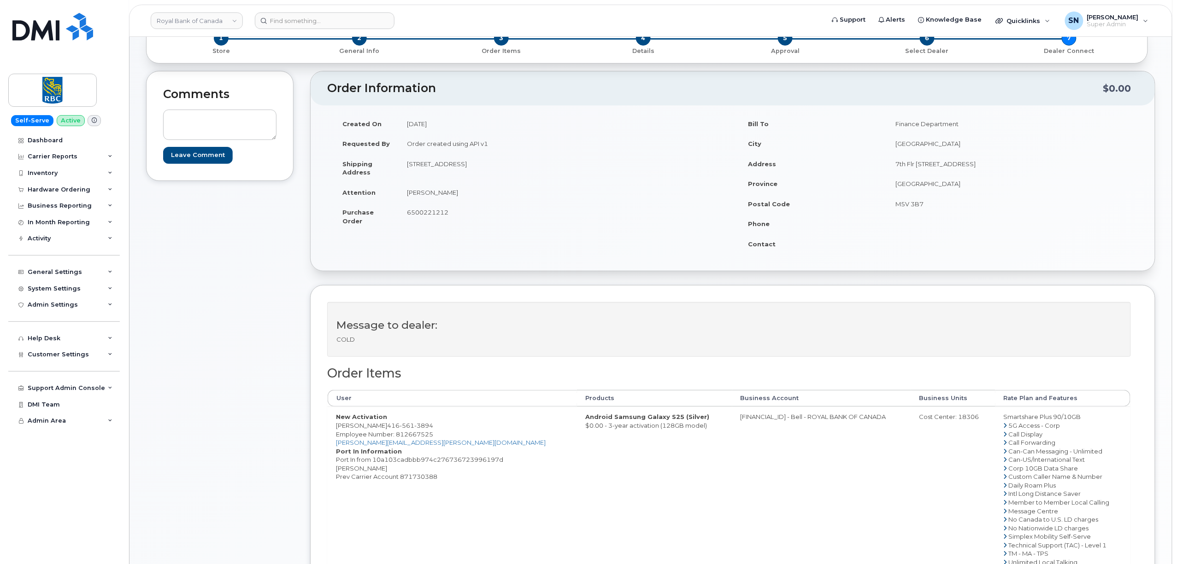
click at [951, 419] on div "Cost Center: 18306" at bounding box center [953, 417] width 68 height 9
click at [424, 435] on span "Employee Number: 812667525" at bounding box center [384, 434] width 97 height 7
click at [423, 435] on span "Employee Number: 812667525" at bounding box center [384, 434] width 97 height 7
drag, startPoint x: 337, startPoint y: 428, endPoint x: 372, endPoint y: 429, distance: 35.1
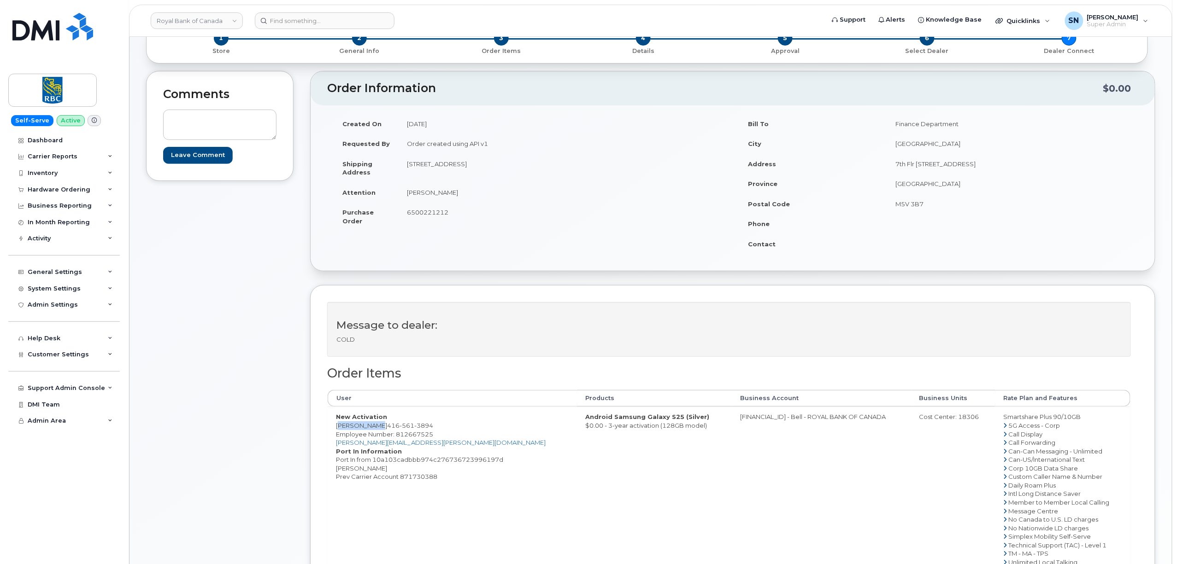
click at [372, 429] on td "New Activation Cynthia Lau 416 561 3894 Employee Number: 812667525 cynthia.lau@…" at bounding box center [452, 498] width 249 height 182
click at [428, 212] on span "6500221212" at bounding box center [427, 212] width 41 height 7
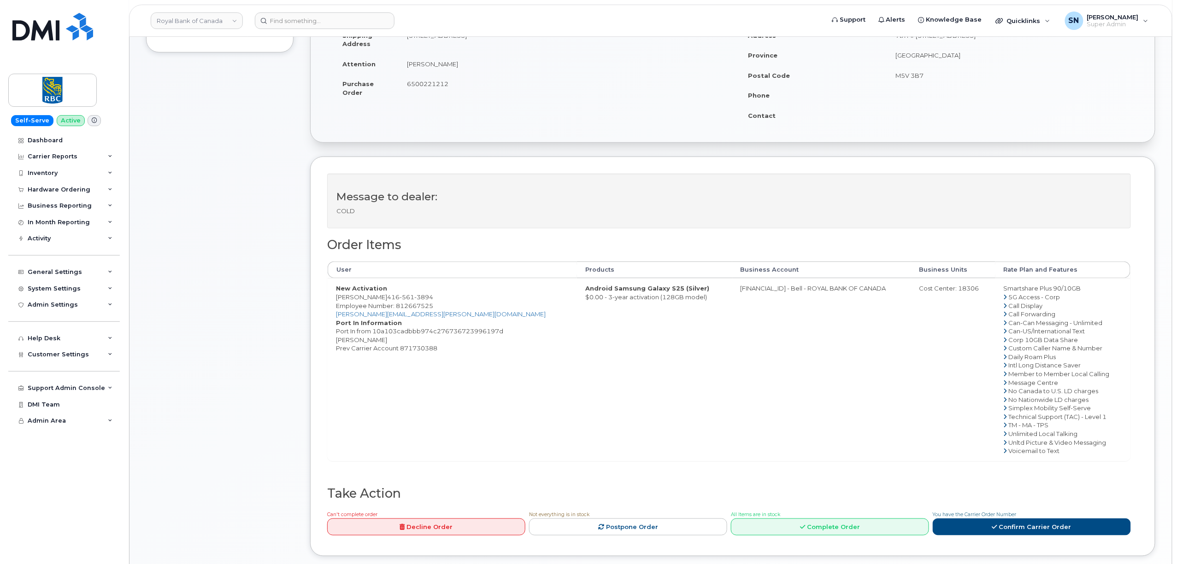
scroll to position [307, 0]
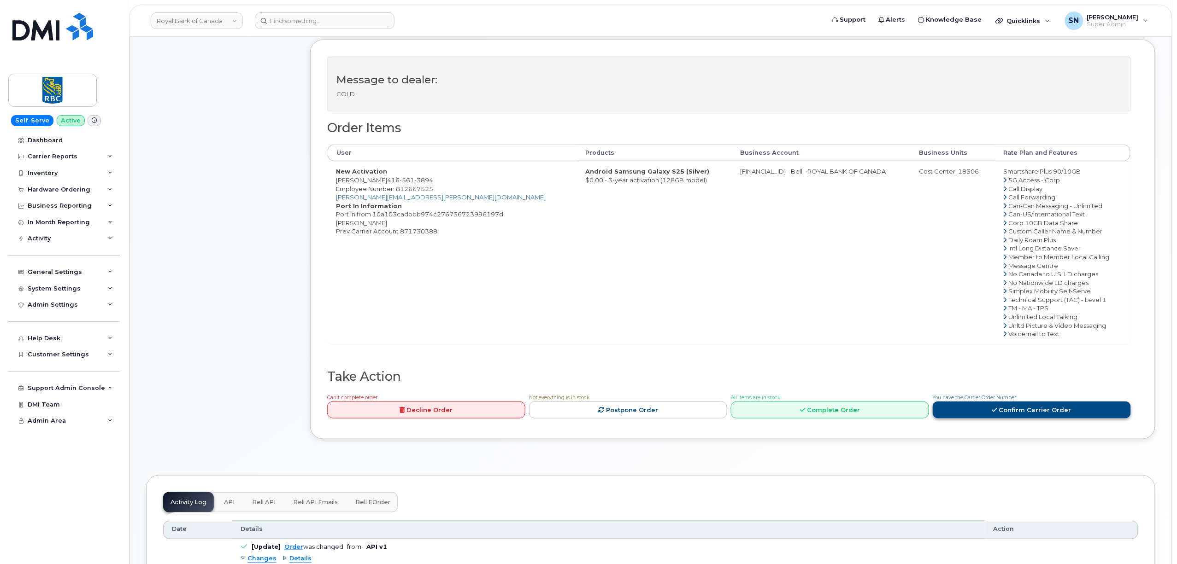
click at [1027, 417] on link "Confirm Carrier Order" at bounding box center [1032, 410] width 198 height 17
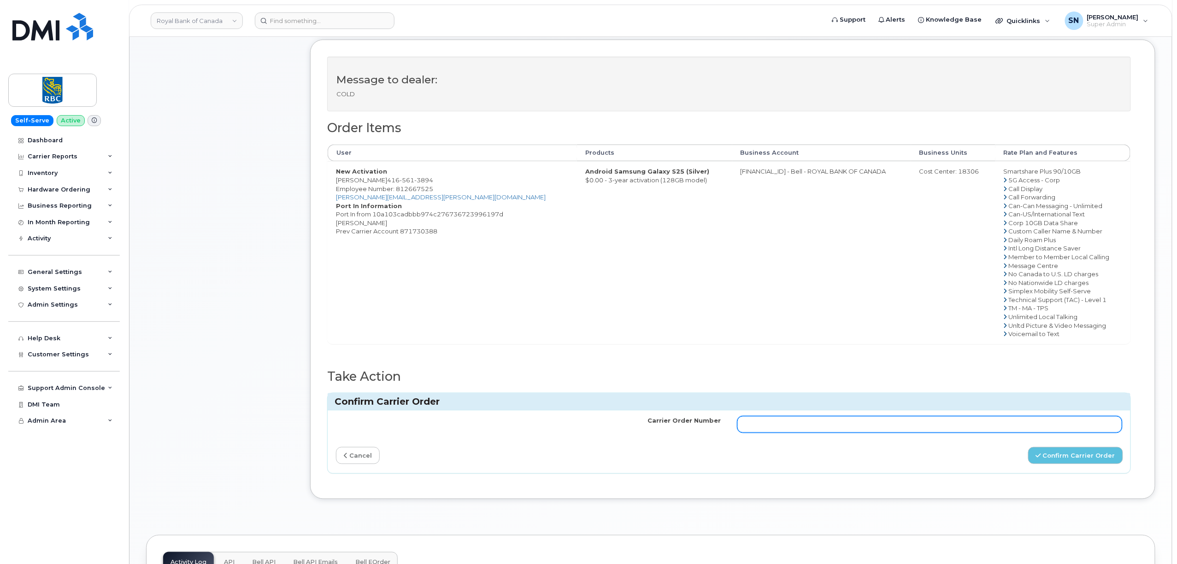
click at [849, 430] on input "Carrier Order Number" at bounding box center [929, 425] width 385 height 17
paste input "3014657"
type input "3014657"
click at [1077, 461] on button "Confirm Carrier Order" at bounding box center [1075, 455] width 95 height 17
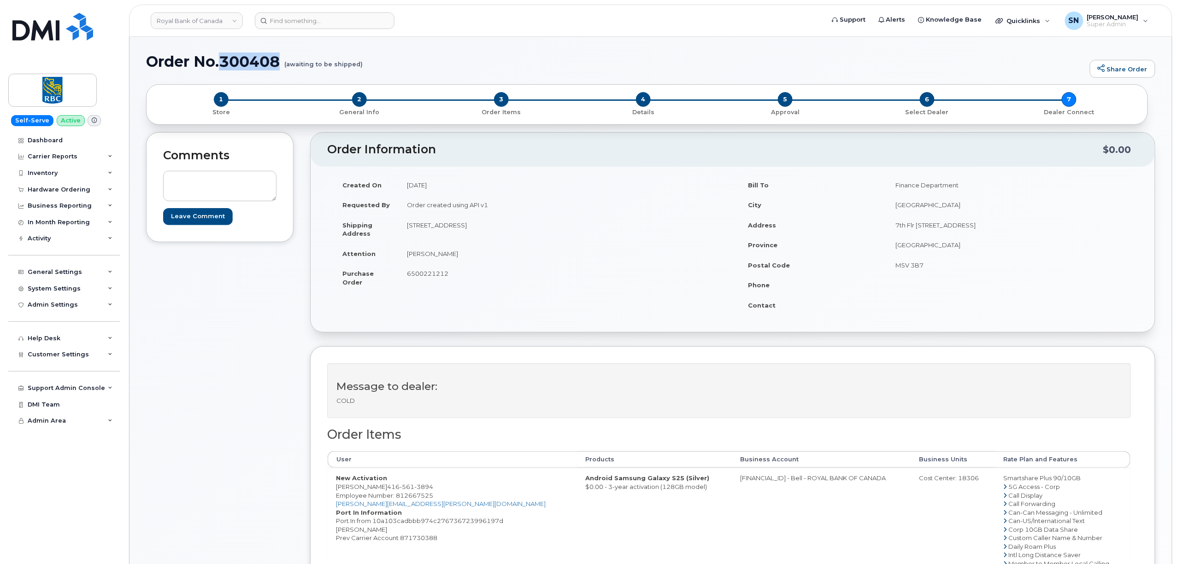
drag, startPoint x: 224, startPoint y: 57, endPoint x: 278, endPoint y: 67, distance: 55.3
click at [278, 67] on h1 "Order No.300408 (awaiting to be shipped)" at bounding box center [615, 61] width 939 height 16
copy h1 "300408"
drag, startPoint x: 400, startPoint y: 509, endPoint x: 337, endPoint y: 508, distance: 62.7
click at [337, 508] on td "New Activation [PERSON_NAME] [PHONE_NUMBER] Employee Number: 812667525 [PERSON_…" at bounding box center [452, 559] width 249 height 182
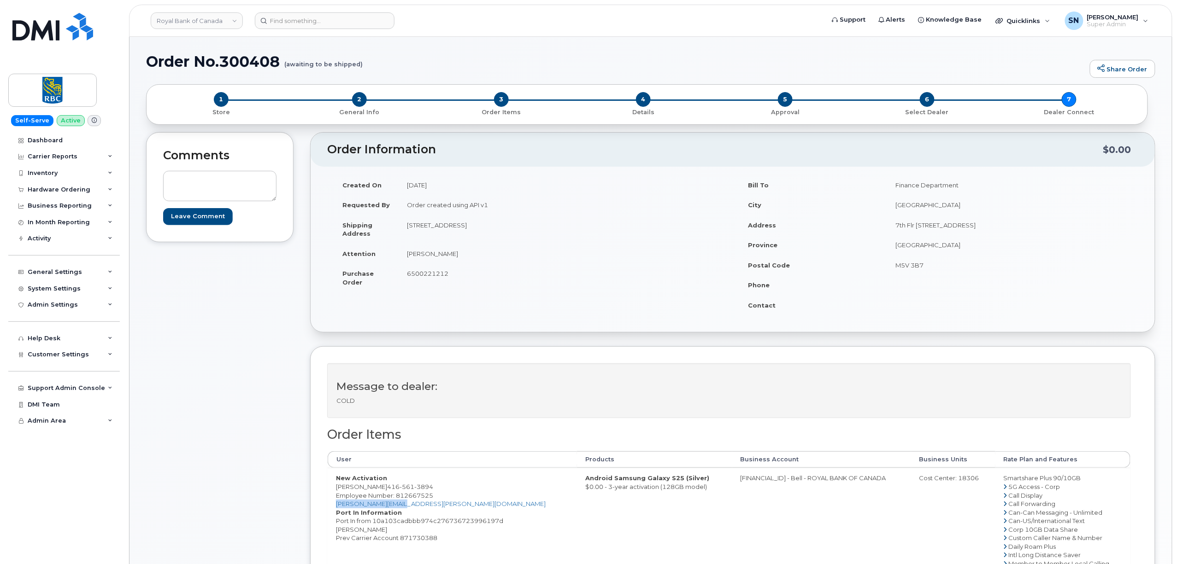
copy link "[PERSON_NAME][EMAIL_ADDRESS][PERSON_NAME][DOMAIN_NAME]"
drag, startPoint x: 408, startPoint y: 254, endPoint x: 432, endPoint y: 257, distance: 24.1
click at [432, 257] on td "[PERSON_NAME]" at bounding box center [562, 254] width 327 height 20
copy td "[PERSON_NAME]"
click at [409, 261] on td "[PERSON_NAME]" at bounding box center [562, 254] width 327 height 20
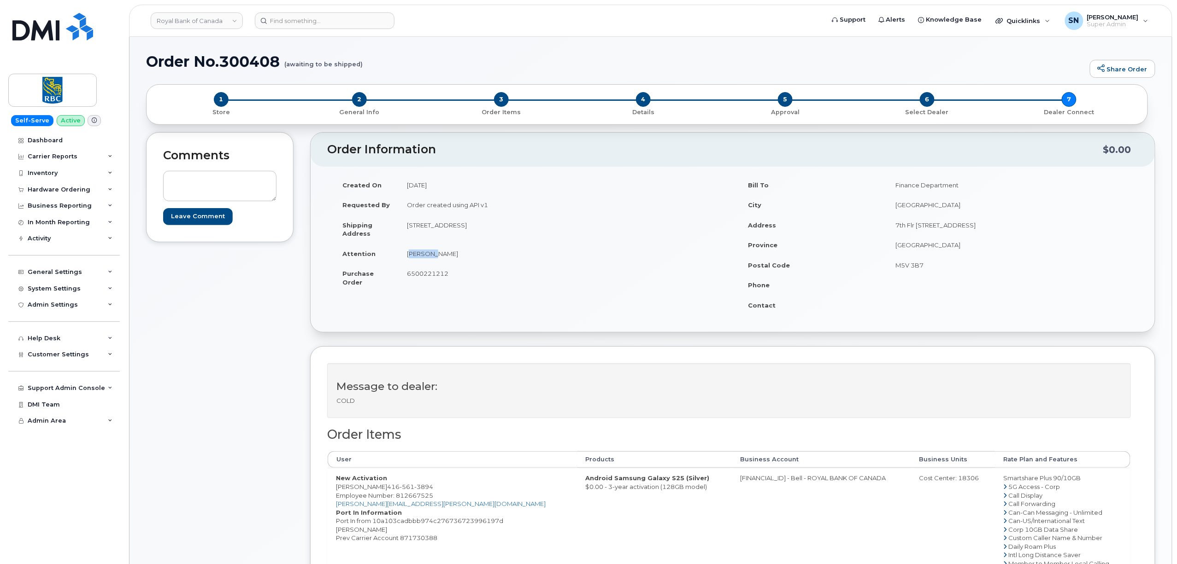
drag, startPoint x: 408, startPoint y: 254, endPoint x: 429, endPoint y: 259, distance: 20.8
click at [429, 259] on td "[PERSON_NAME]" at bounding box center [562, 254] width 327 height 20
copy td "Cynthia"
drag, startPoint x: 581, startPoint y: 481, endPoint x: 647, endPoint y: 480, distance: 65.9
click at [647, 480] on strong "Android Samsung Galaxy S25 (Silver)" at bounding box center [647, 478] width 124 height 7
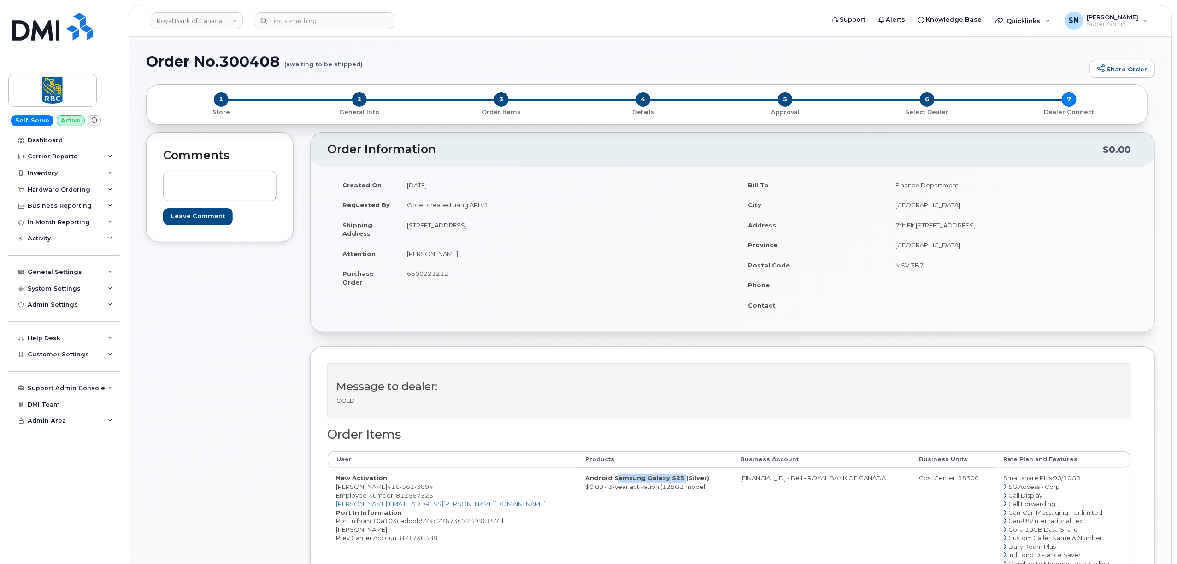
copy strong "Samsung Galaxy S25"
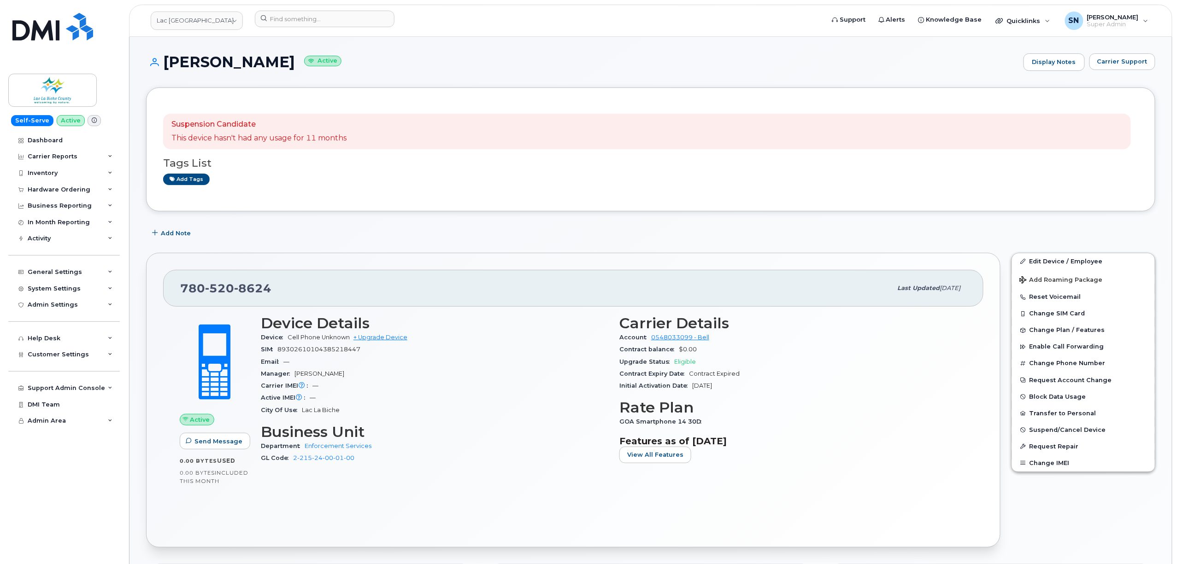
click at [1131, 71] on div "[PERSON_NAME] Active Display Notes Carrier Support" at bounding box center [650, 70] width 1009 height 34
click at [1128, 67] on button "Carrier Support" at bounding box center [1122, 61] width 66 height 17
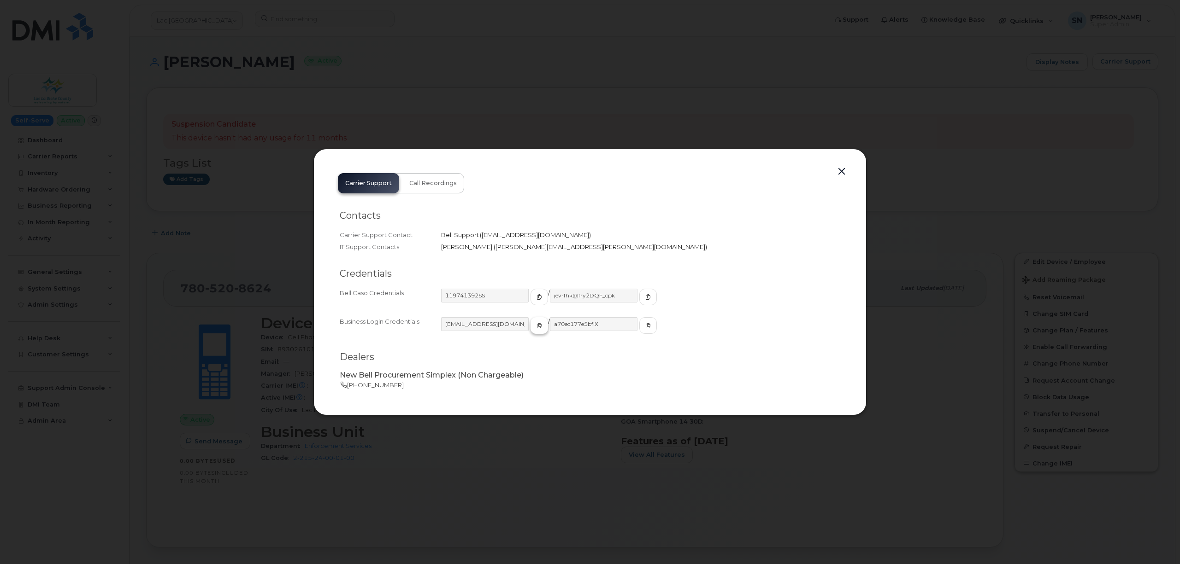
click at [536, 328] on icon "button" at bounding box center [539, 326] width 6 height 6
click at [645, 323] on icon "button" at bounding box center [648, 326] width 6 height 6
click at [839, 170] on button "button" at bounding box center [841, 171] width 14 height 13
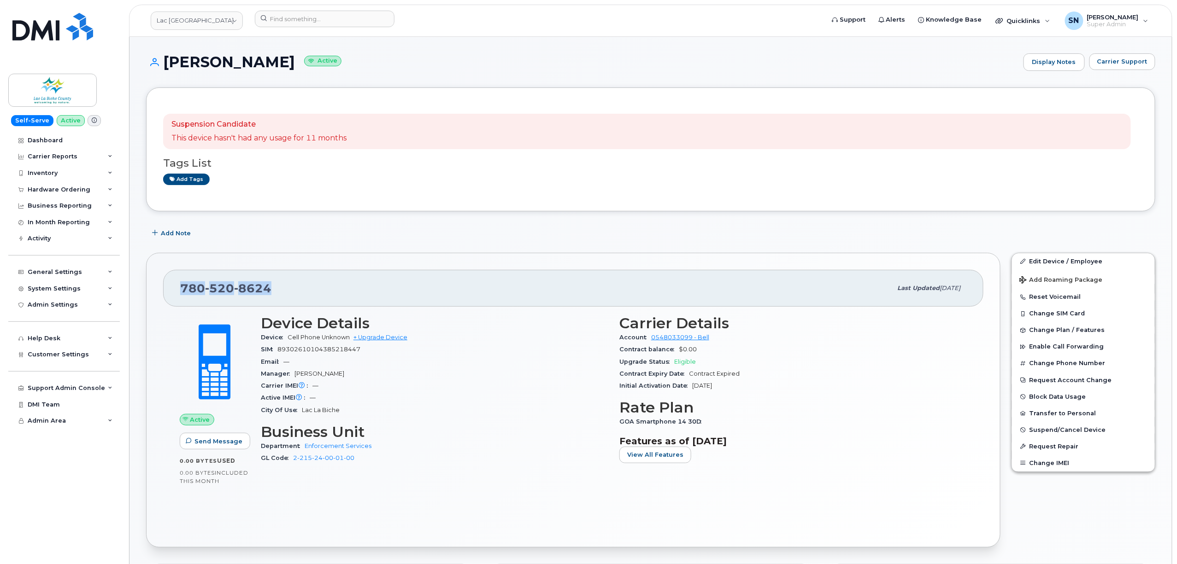
drag, startPoint x: 182, startPoint y: 287, endPoint x: 275, endPoint y: 290, distance: 93.1
click at [275, 290] on div "780 520 8624" at bounding box center [536, 288] width 712 height 19
copy span "780 520 8624"
click at [1128, 63] on span "Carrier Support" at bounding box center [1122, 61] width 50 height 9
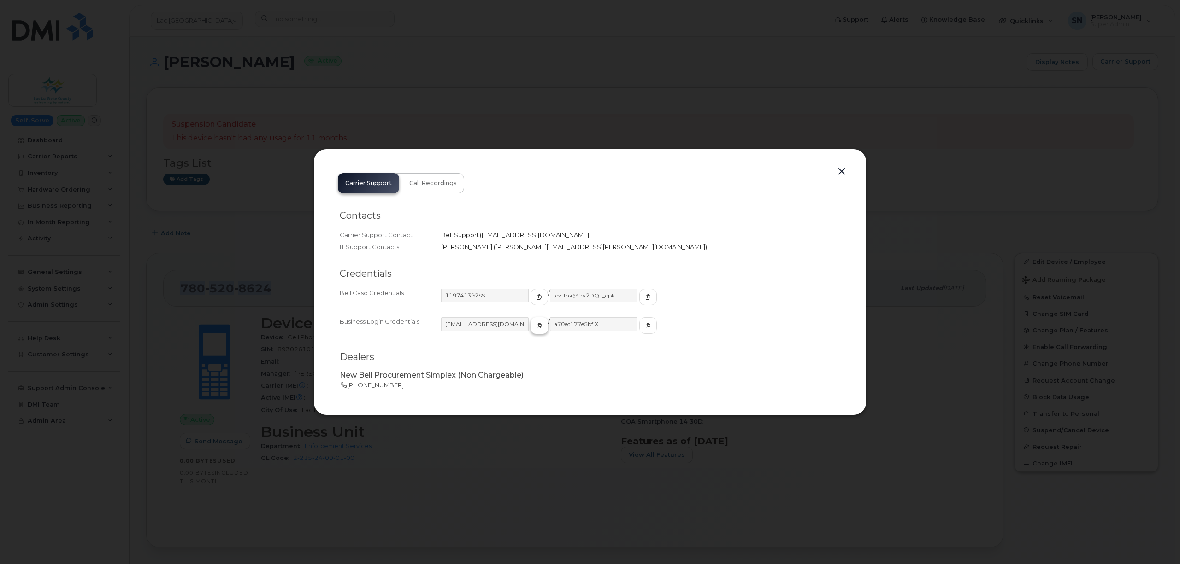
click at [535, 324] on span "button" at bounding box center [539, 326] width 8 height 8
click at [645, 326] on icon "button" at bounding box center [648, 326] width 6 height 6
drag, startPoint x: 839, startPoint y: 168, endPoint x: 830, endPoint y: 172, distance: 9.5
click at [839, 169] on button "button" at bounding box center [841, 171] width 14 height 13
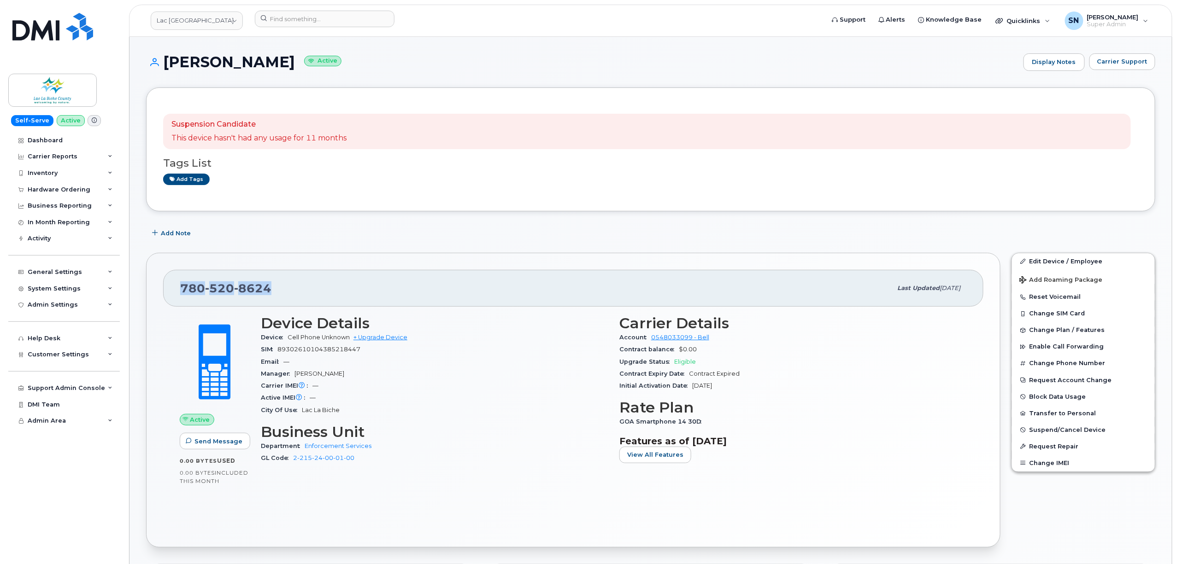
copy span "780 520 8624"
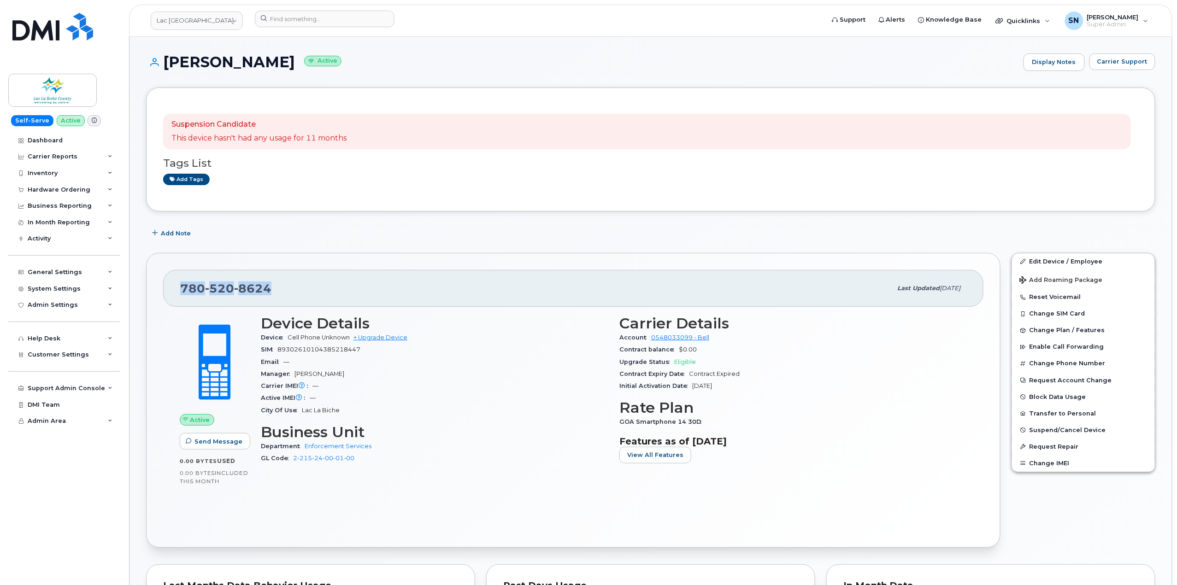
drag, startPoint x: 212, startPoint y: 70, endPoint x: 270, endPoint y: 72, distance: 57.6
click at [270, 72] on div "Melissa Young Active Display Notes Carrier Support" at bounding box center [650, 70] width 1009 height 34
copy h1 "Melissa Young"
click at [361, 16] on input at bounding box center [325, 19] width 140 height 17
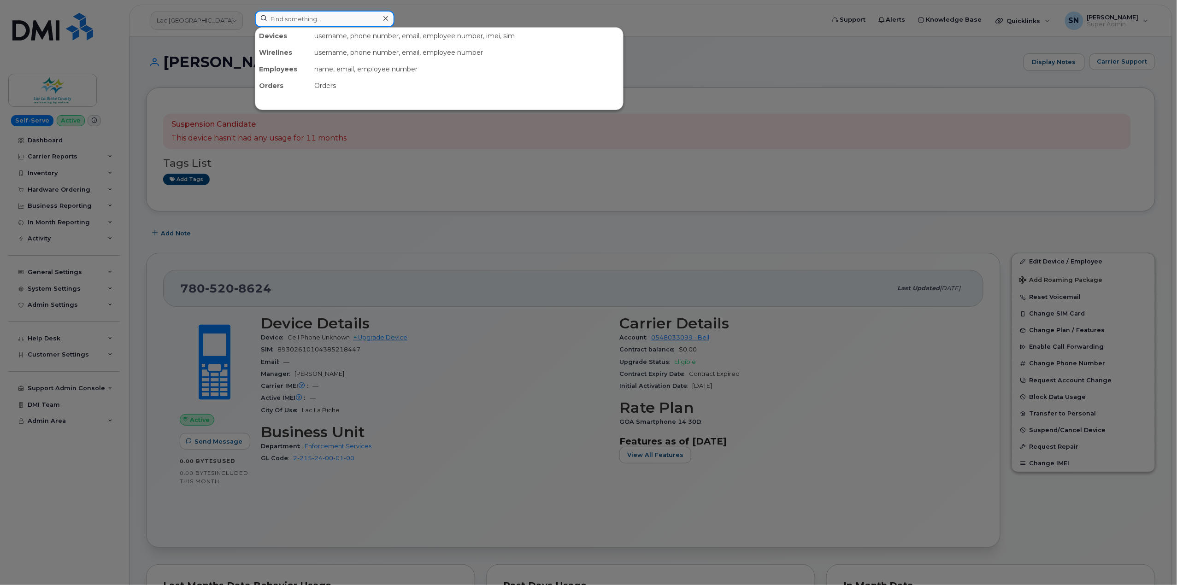
paste input "4384551501"
type input "4384551501"
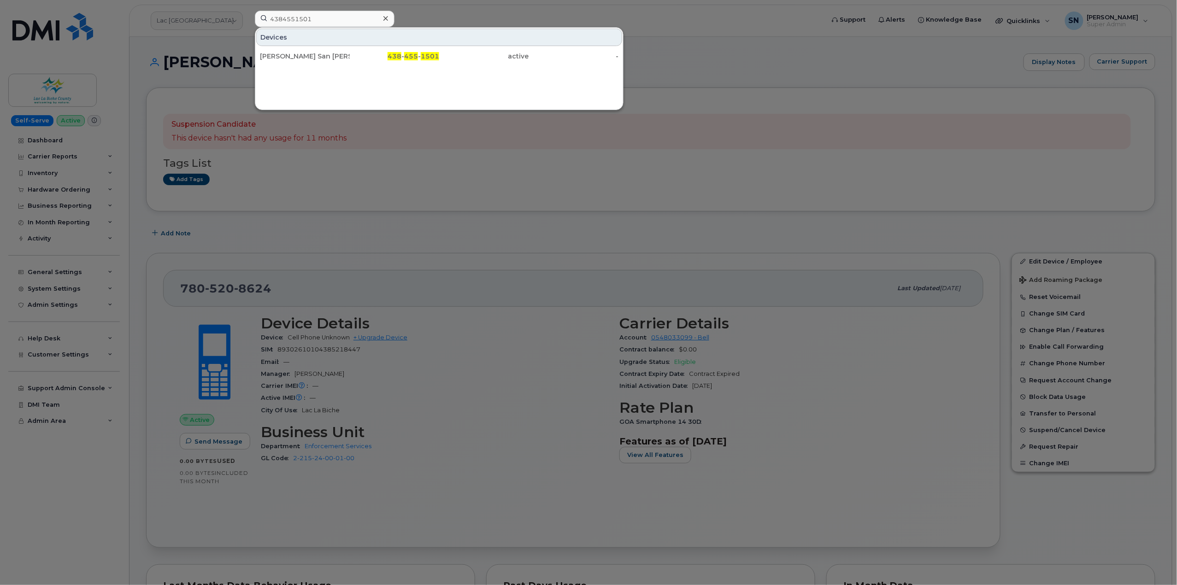
click at [298, 48] on link "Sheryl San Lorenzo 438 - 455 - 1501 active -" at bounding box center [439, 56] width 366 height 17
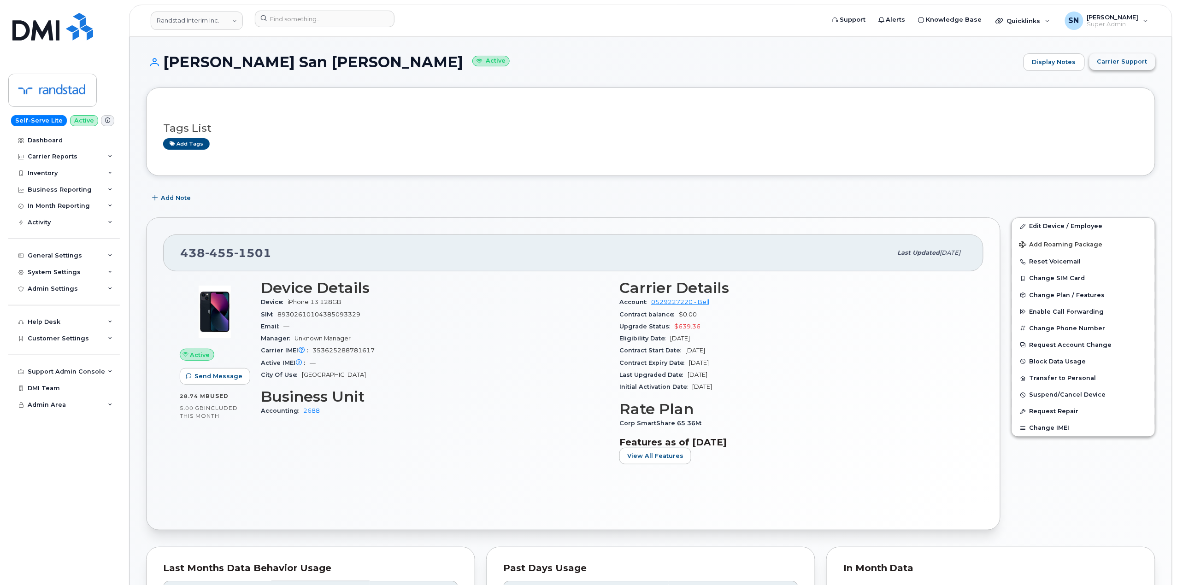
click at [1136, 58] on span "Carrier Support" at bounding box center [1122, 61] width 50 height 9
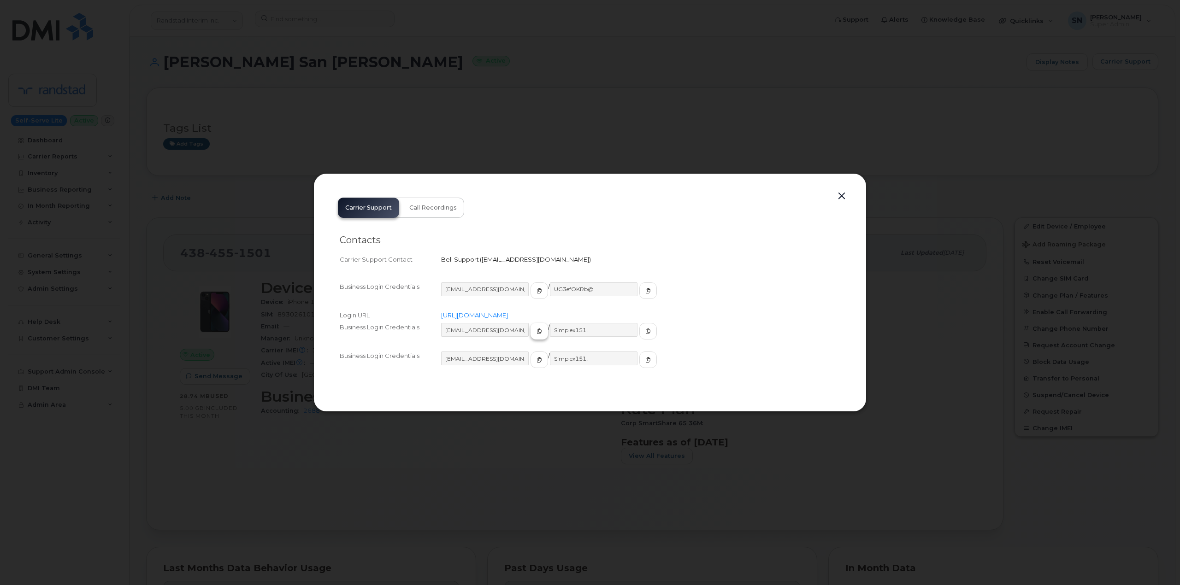
click at [535, 332] on span "button" at bounding box center [539, 331] width 8 height 8
click at [639, 324] on button "button" at bounding box center [648, 331] width 18 height 17
click at [842, 194] on button "button" at bounding box center [841, 196] width 14 height 13
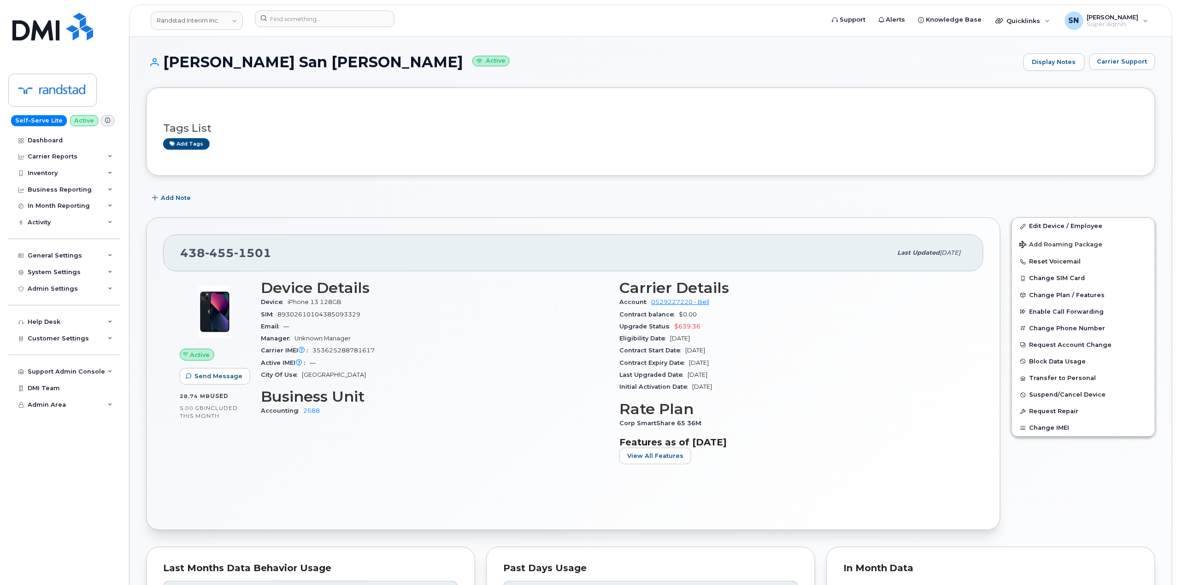
click at [520, 204] on div "Add Note" at bounding box center [650, 198] width 1009 height 17
drag, startPoint x: 183, startPoint y: 255, endPoint x: 271, endPoint y: 259, distance: 88.1
click at [271, 259] on div "[PHONE_NUMBER] Last updated [DATE]" at bounding box center [573, 253] width 820 height 37
drag, startPoint x: 262, startPoint y: 254, endPoint x: 283, endPoint y: 261, distance: 21.7
click at [283, 260] on div "[PHONE_NUMBER]" at bounding box center [536, 252] width 712 height 19
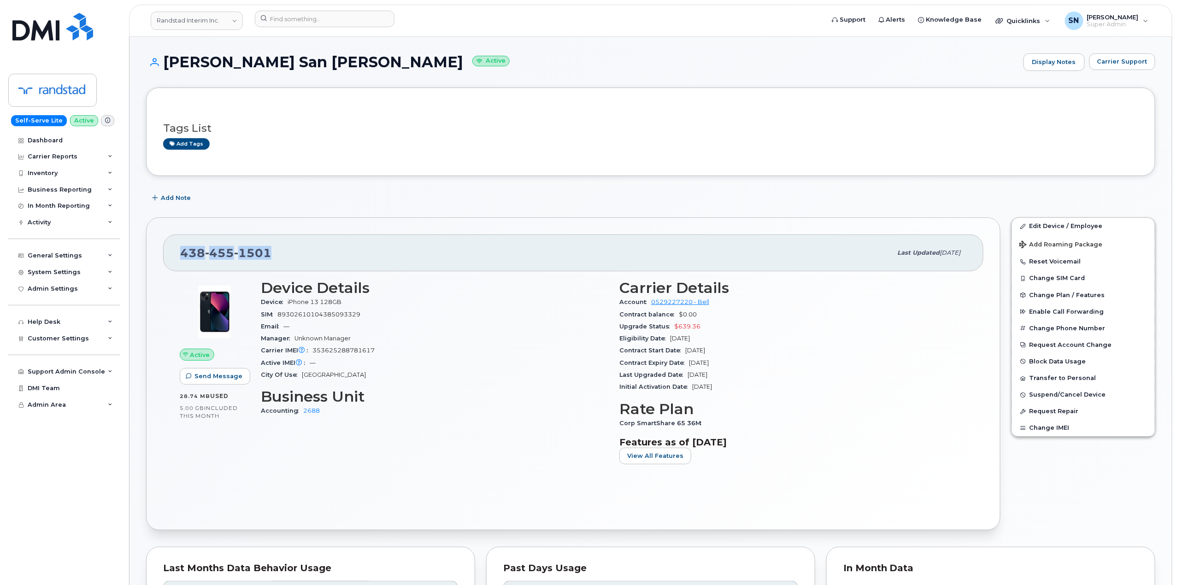
drag, startPoint x: 182, startPoint y: 252, endPoint x: 268, endPoint y: 256, distance: 86.7
click at [268, 256] on span "[PHONE_NUMBER]" at bounding box center [225, 253] width 91 height 14
copy span "[PHONE_NUMBER]"
drag, startPoint x: 164, startPoint y: 63, endPoint x: 309, endPoint y: 67, distance: 144.3
click at [309, 67] on h1 "[PERSON_NAME] [PERSON_NAME] Active" at bounding box center [582, 62] width 873 height 16
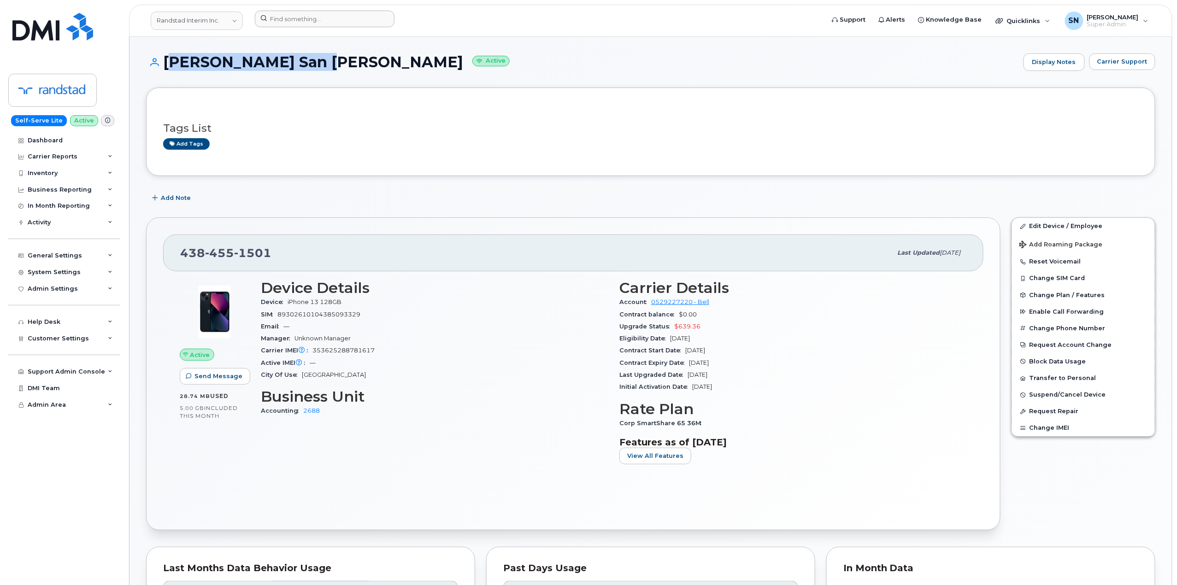
copy h1 "[PERSON_NAME] San [PERSON_NAME]"
click at [349, 170] on div "Tags List Add tags" at bounding box center [650, 132] width 1009 height 88
